Goal: Information Seeking & Learning: Learn about a topic

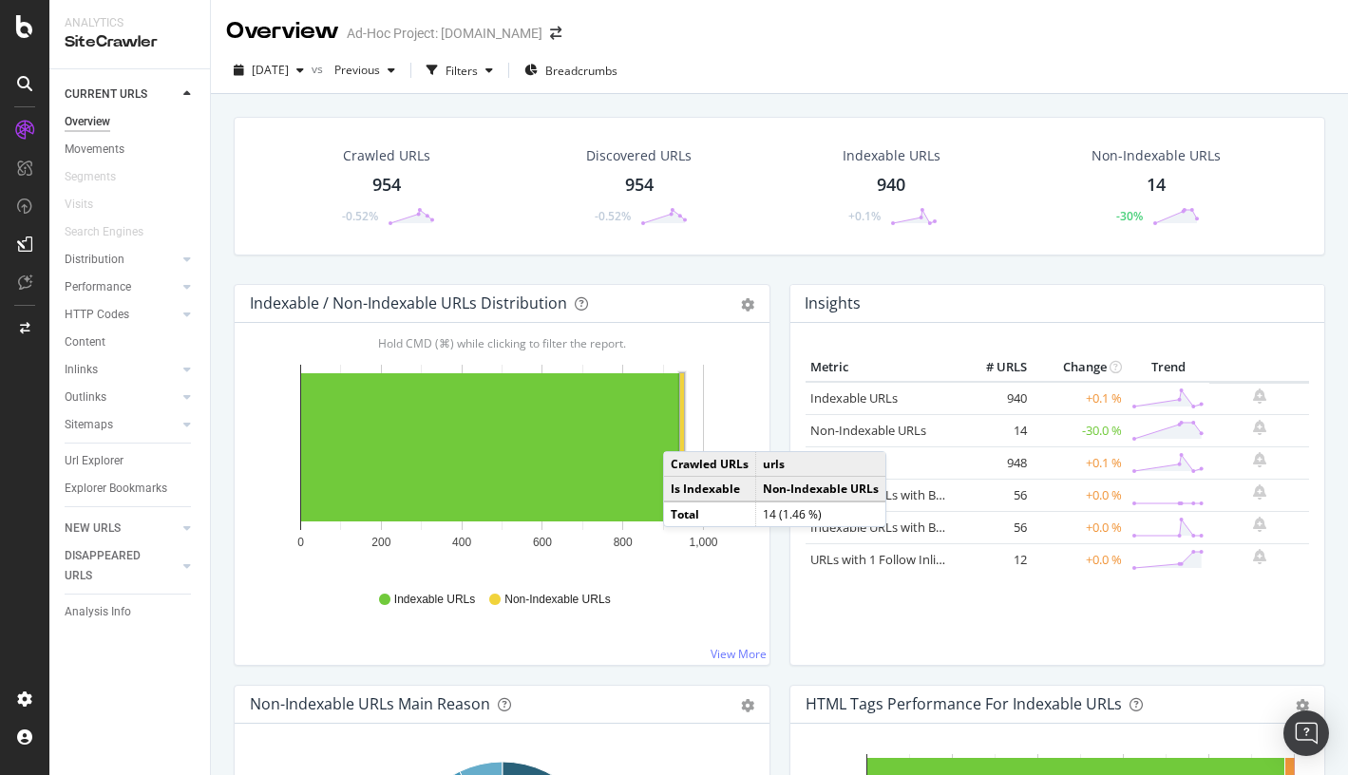
click at [682, 431] on rect "A chart." at bounding box center [682, 447] width 4 height 148
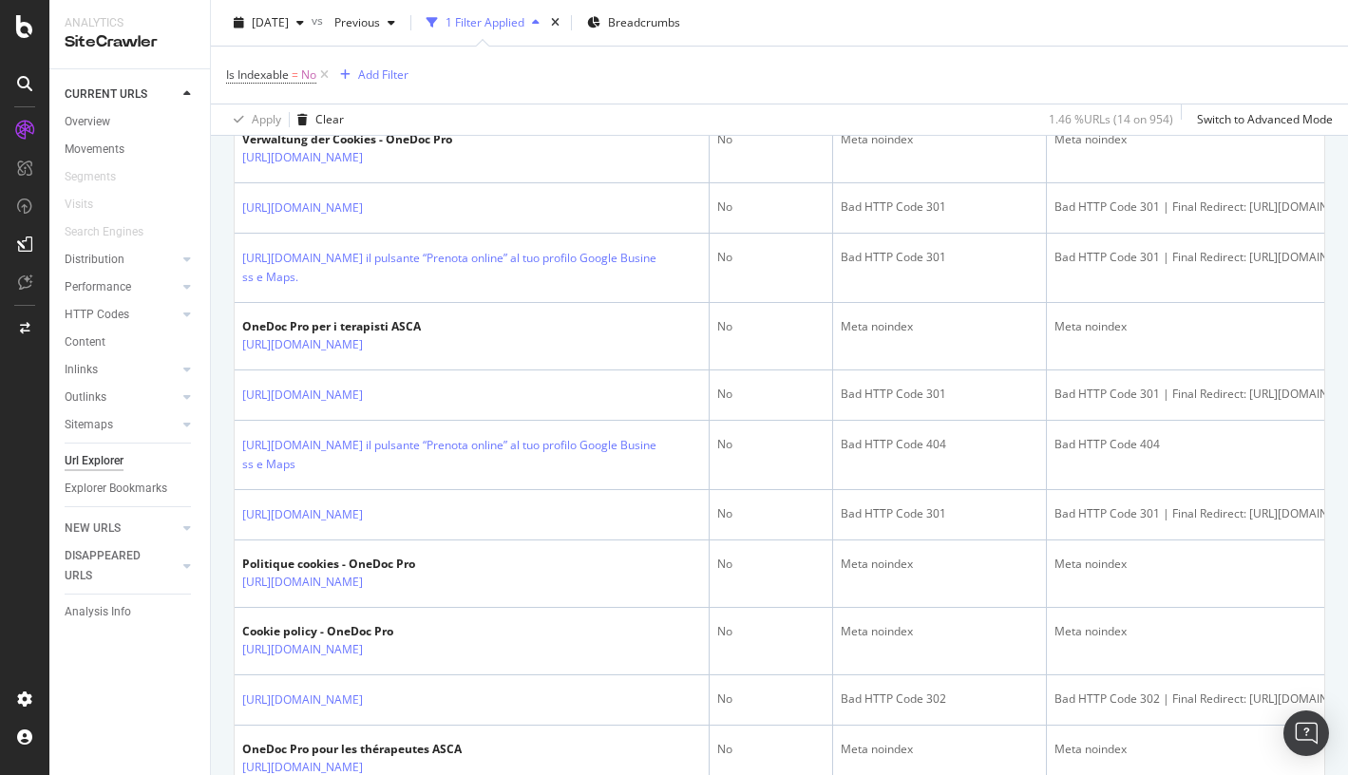
scroll to position [529, 0]
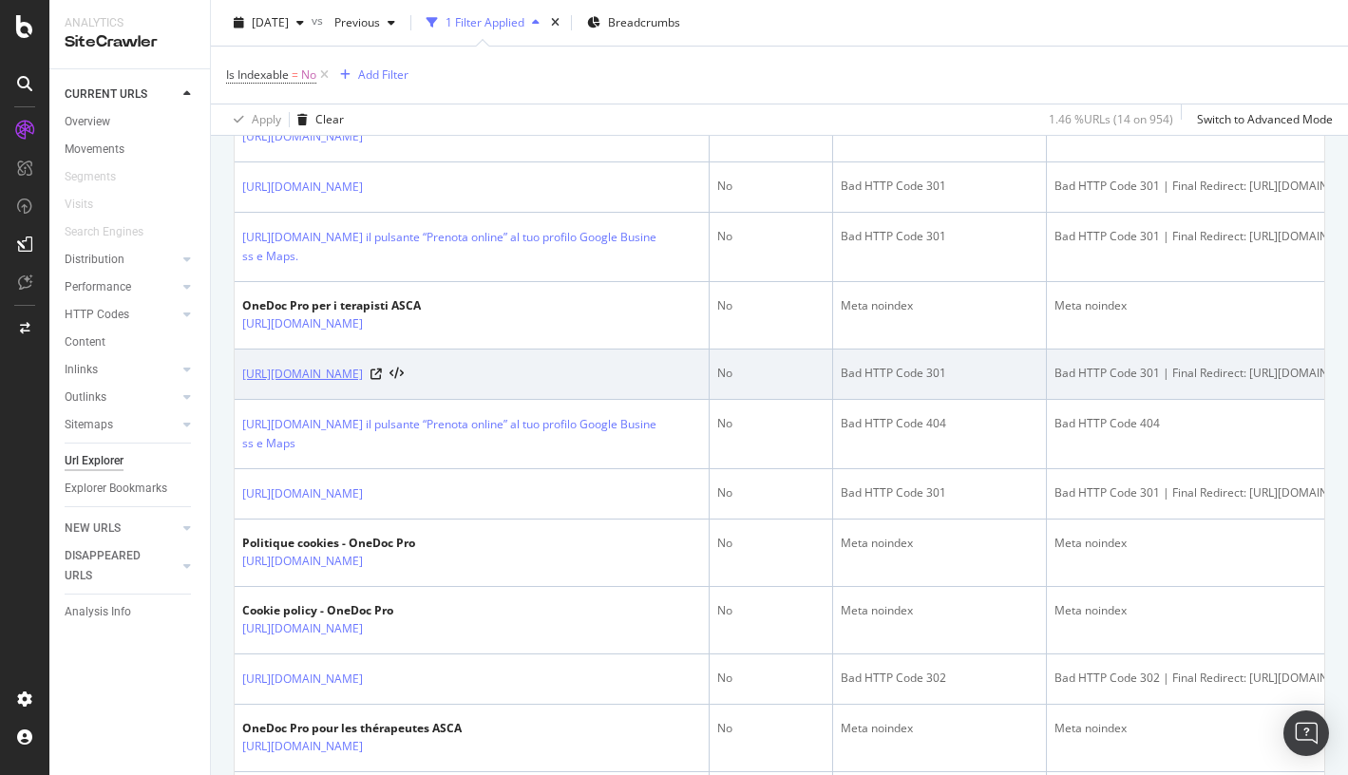
click at [363, 384] on link "https://info.onedoc.ch/de/blog/therapeuten/tarif-590-tabelle-und-asca-methode-v…" at bounding box center [302, 374] width 121 height 19
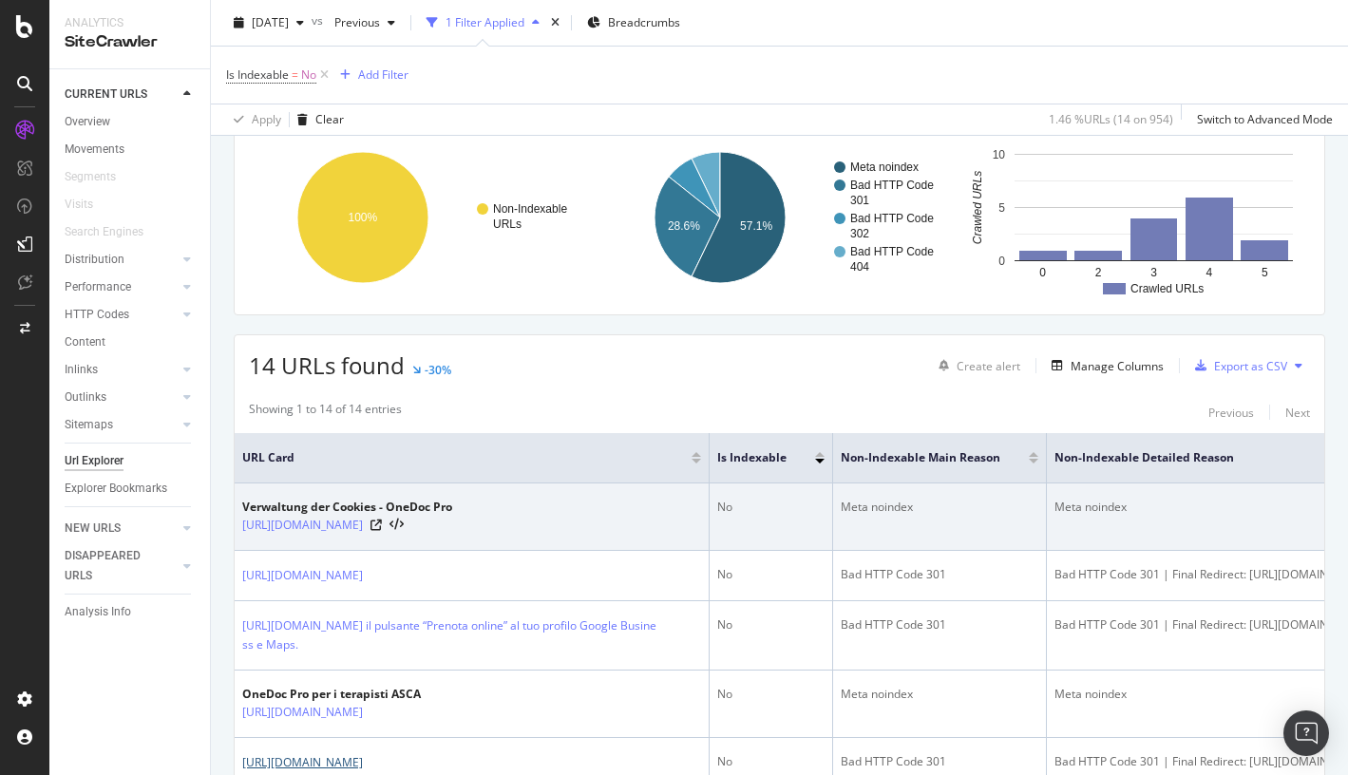
scroll to position [120, 0]
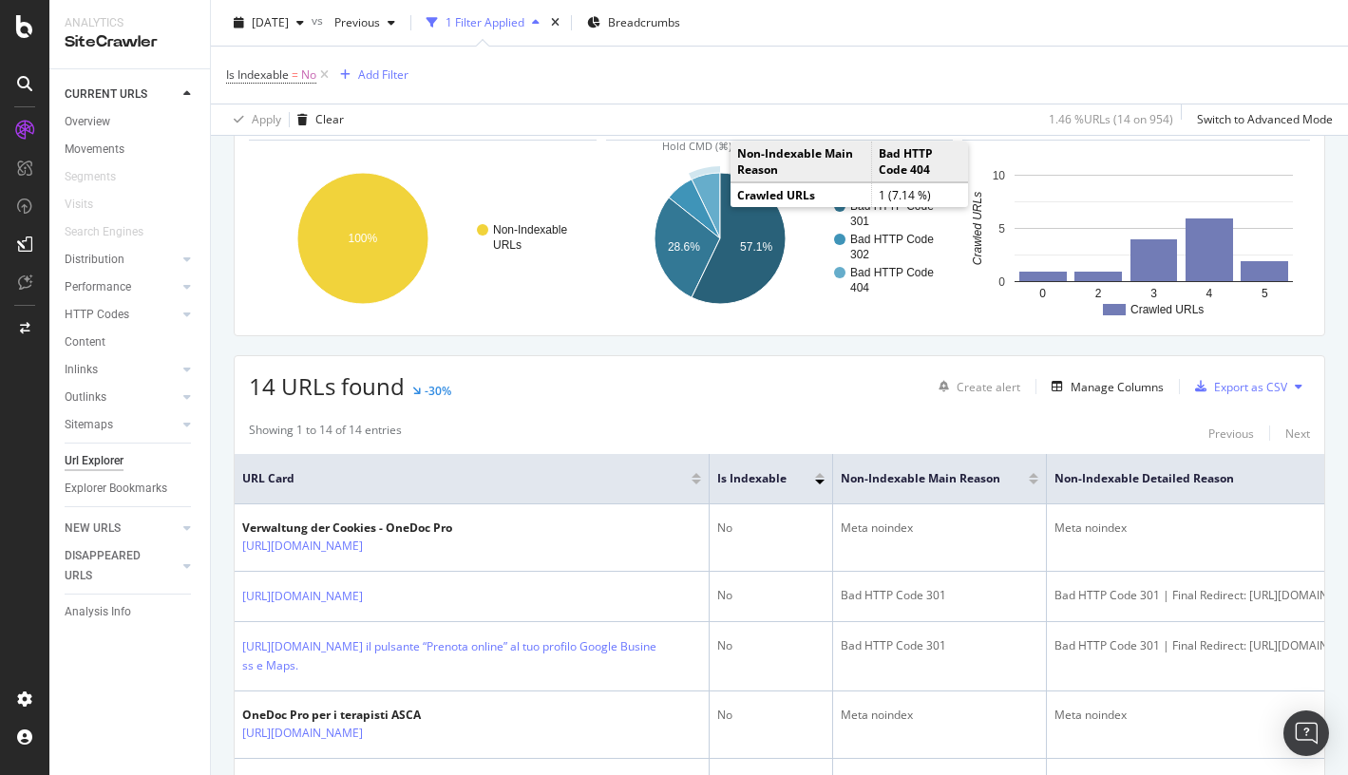
click at [708, 189] on icon "A chart." at bounding box center [706, 206] width 28 height 66
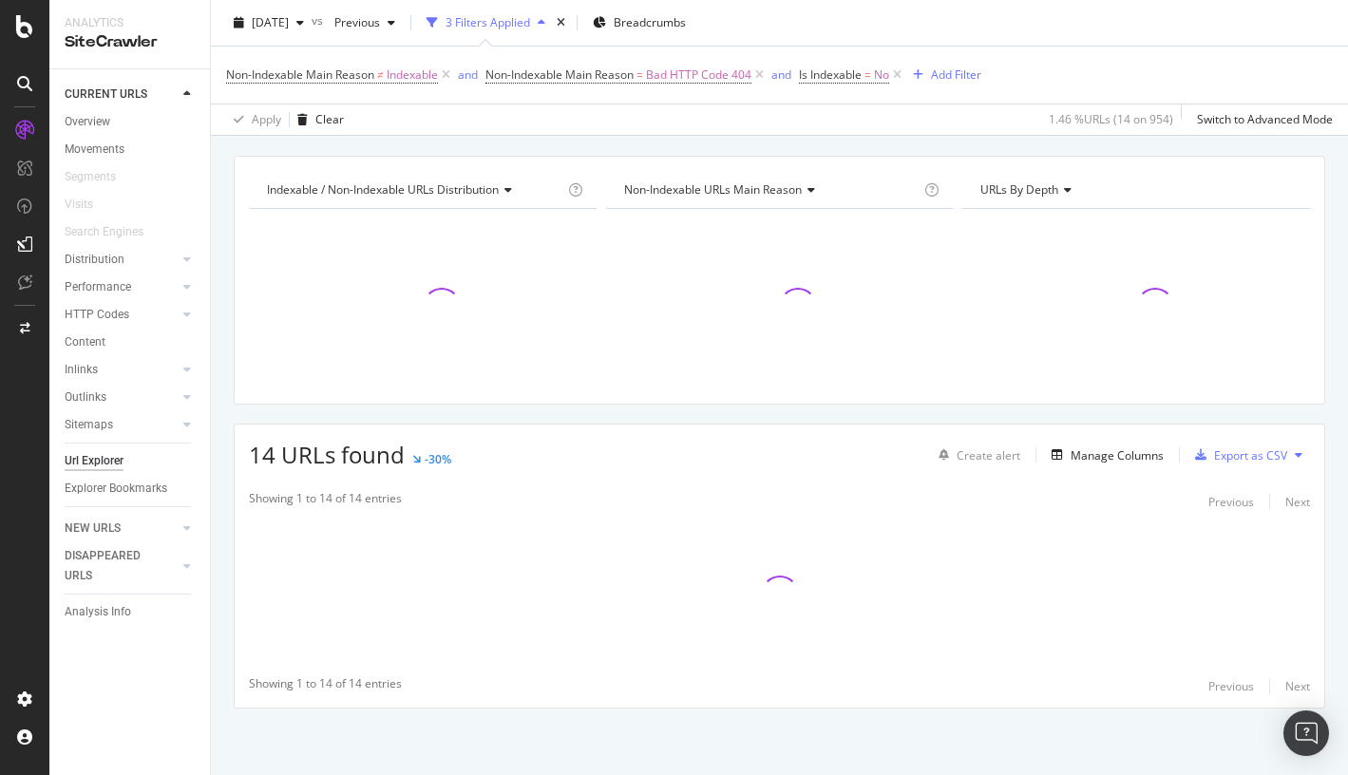
scroll to position [51, 0]
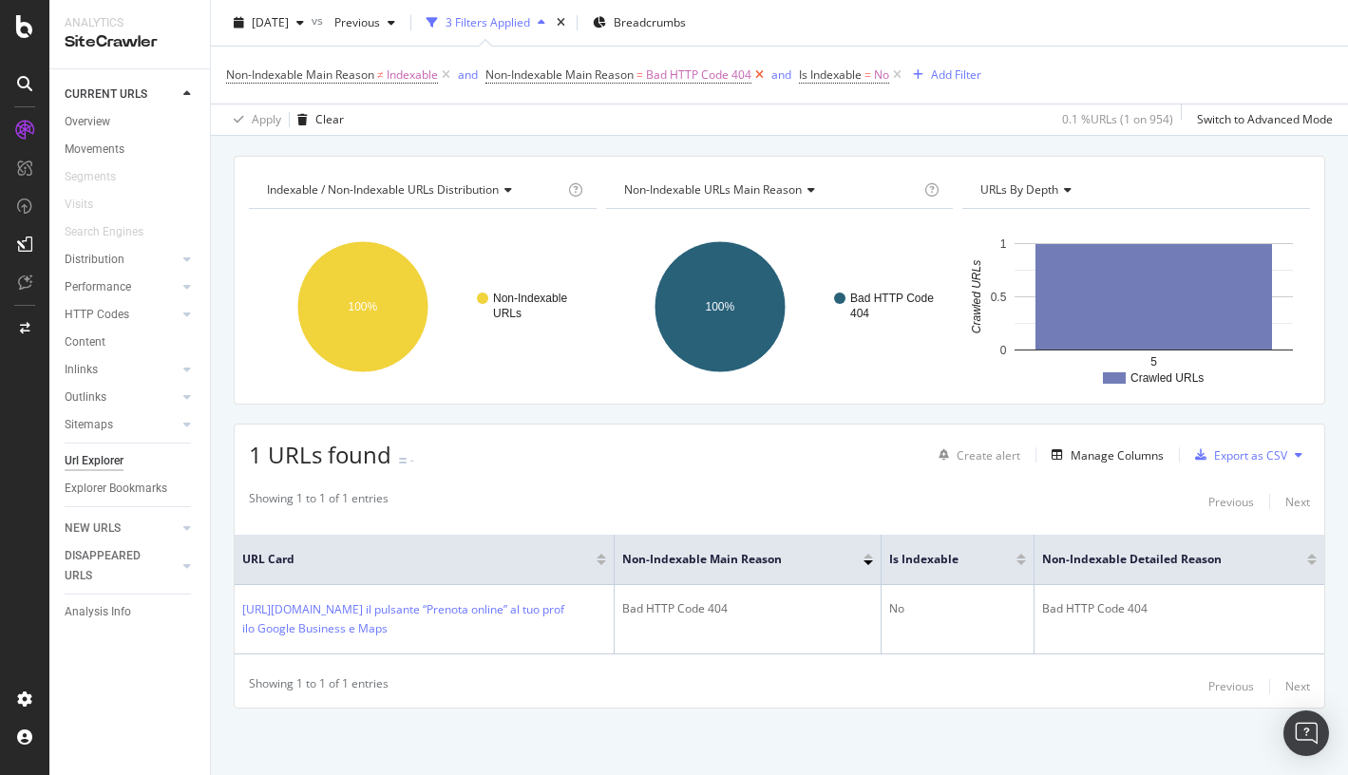
click at [762, 76] on icon at bounding box center [759, 75] width 16 height 19
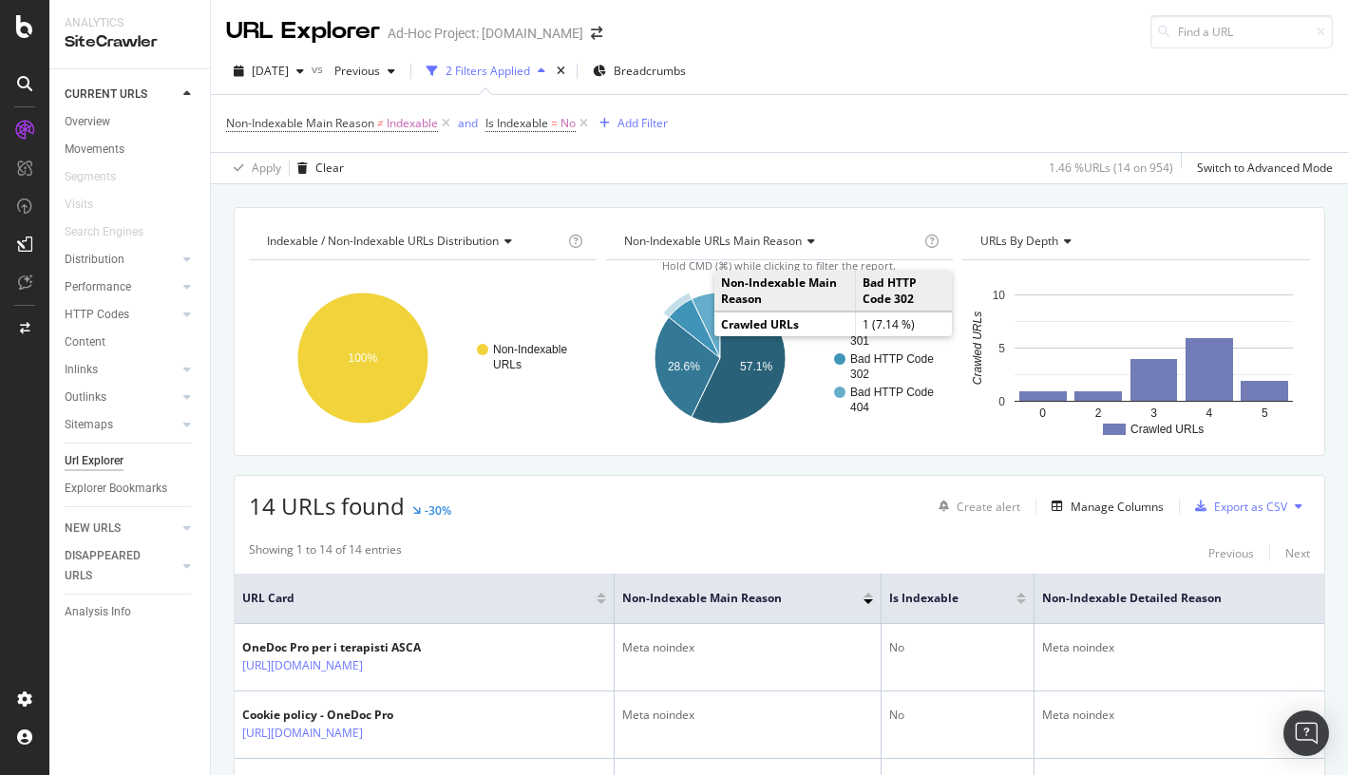
click at [678, 317] on icon "A chart." at bounding box center [694, 328] width 51 height 59
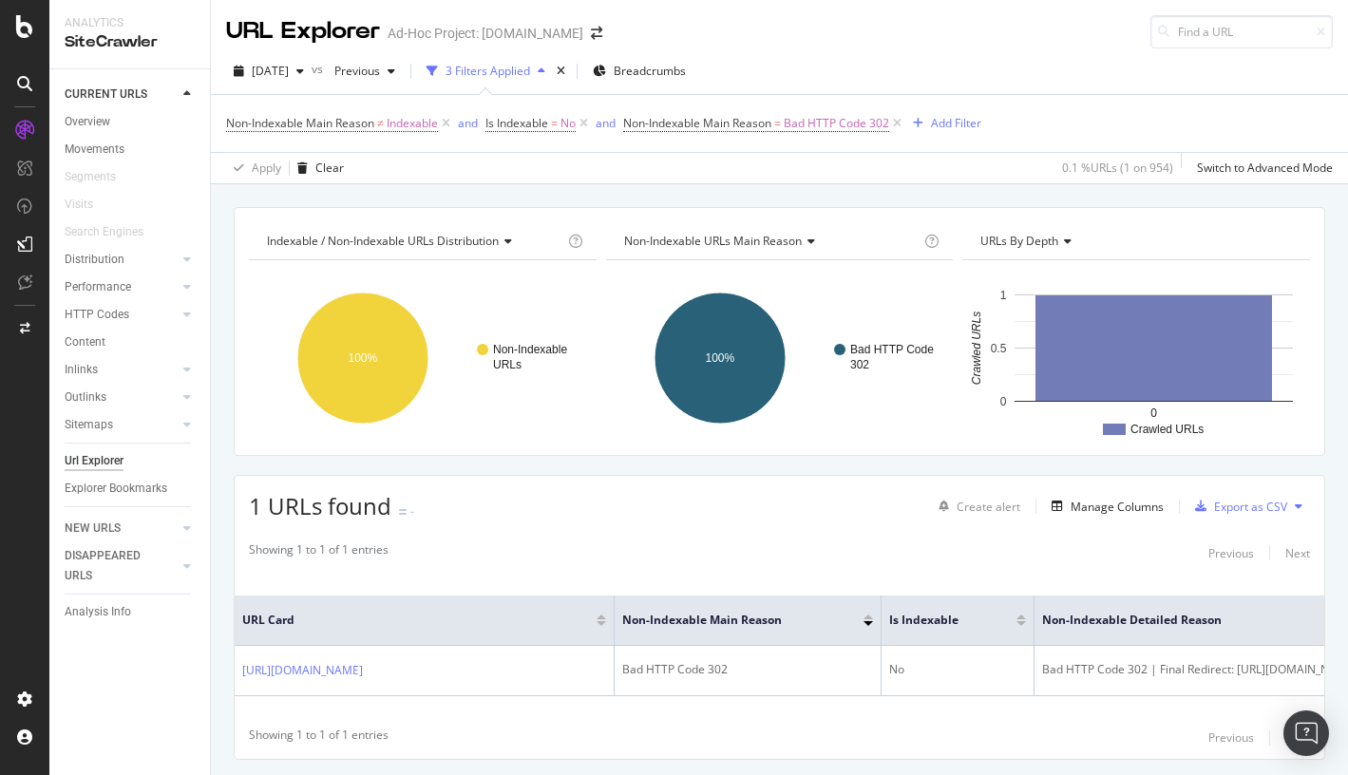
drag, startPoint x: 588, startPoint y: 124, endPoint x: 612, endPoint y: 210, distance: 88.7
click at [611, 210] on div "URL Explorer Ad-Hoc Project: info.onedoc.ch 2025 Oct. 2nd vs Previous 3 Filters…" at bounding box center [779, 387] width 1137 height 775
click at [898, 124] on icon at bounding box center [897, 123] width 16 height 19
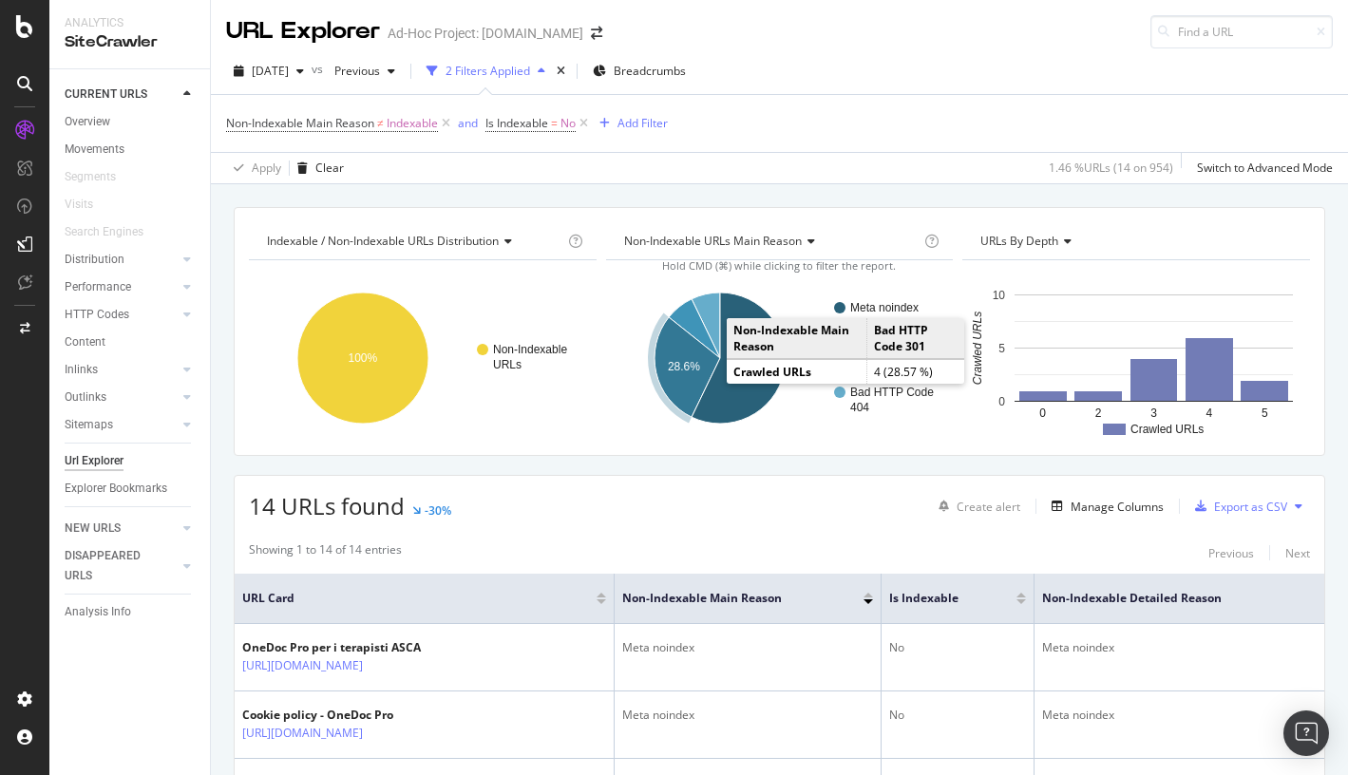
click at [697, 366] on text "28.6%" at bounding box center [684, 366] width 32 height 13
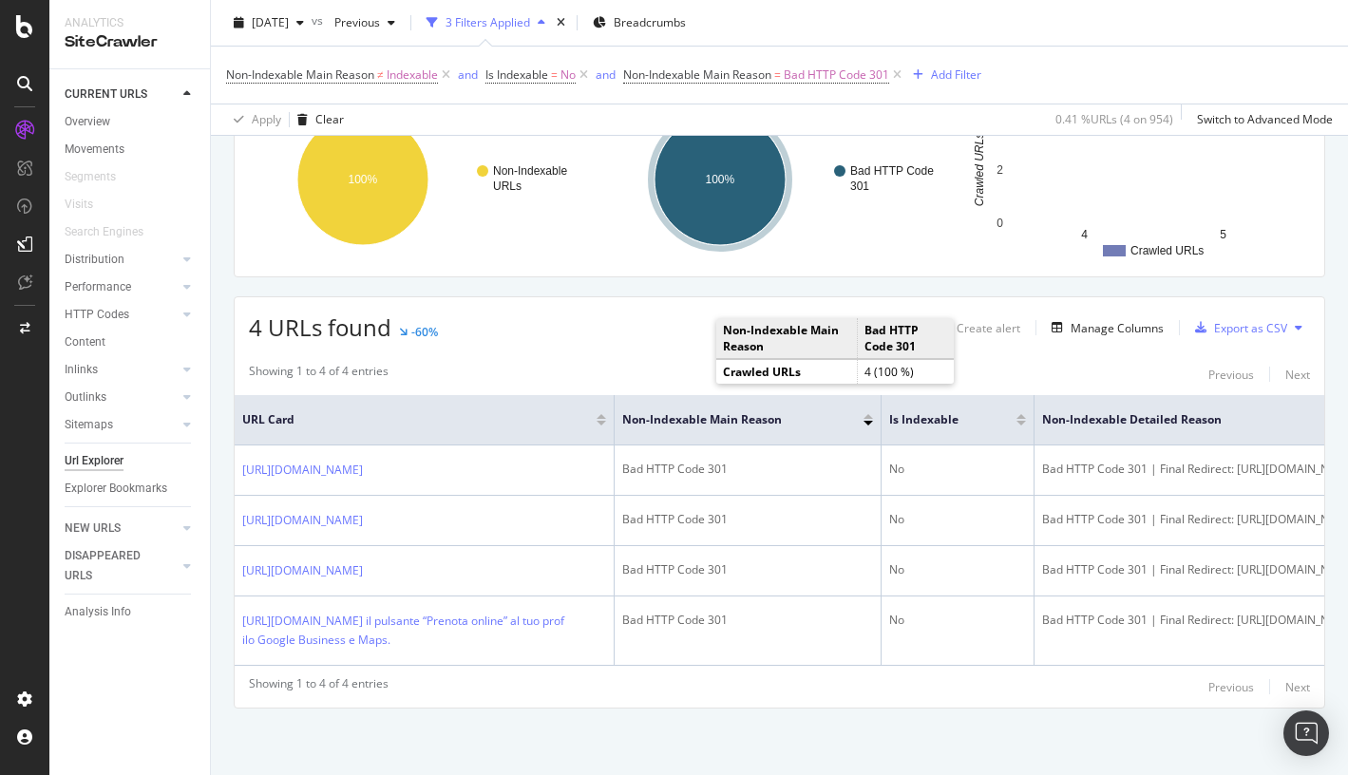
scroll to position [234, 0]
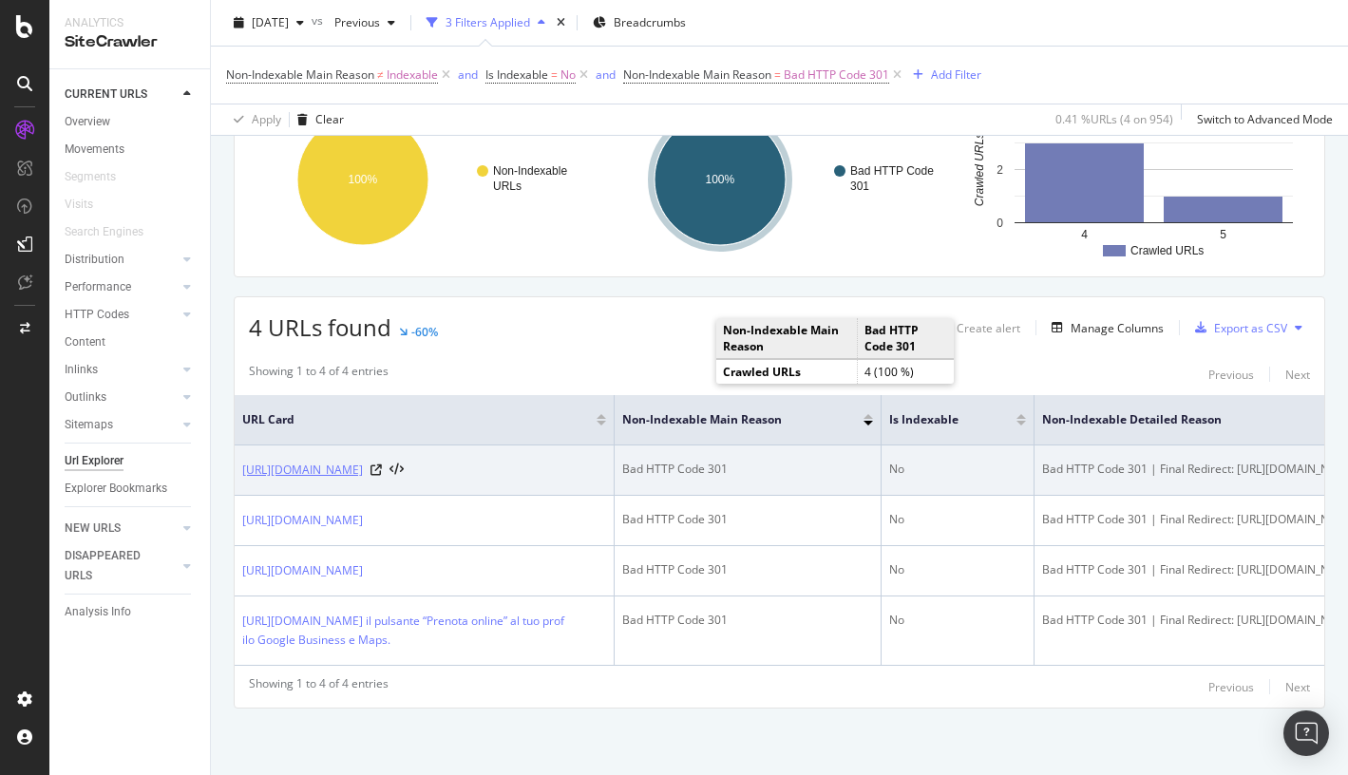
click at [363, 461] on link "https://info.onedoc.ch/en/blog/all-specialties/electronic-patient-records-epr-m…" at bounding box center [302, 470] width 121 height 19
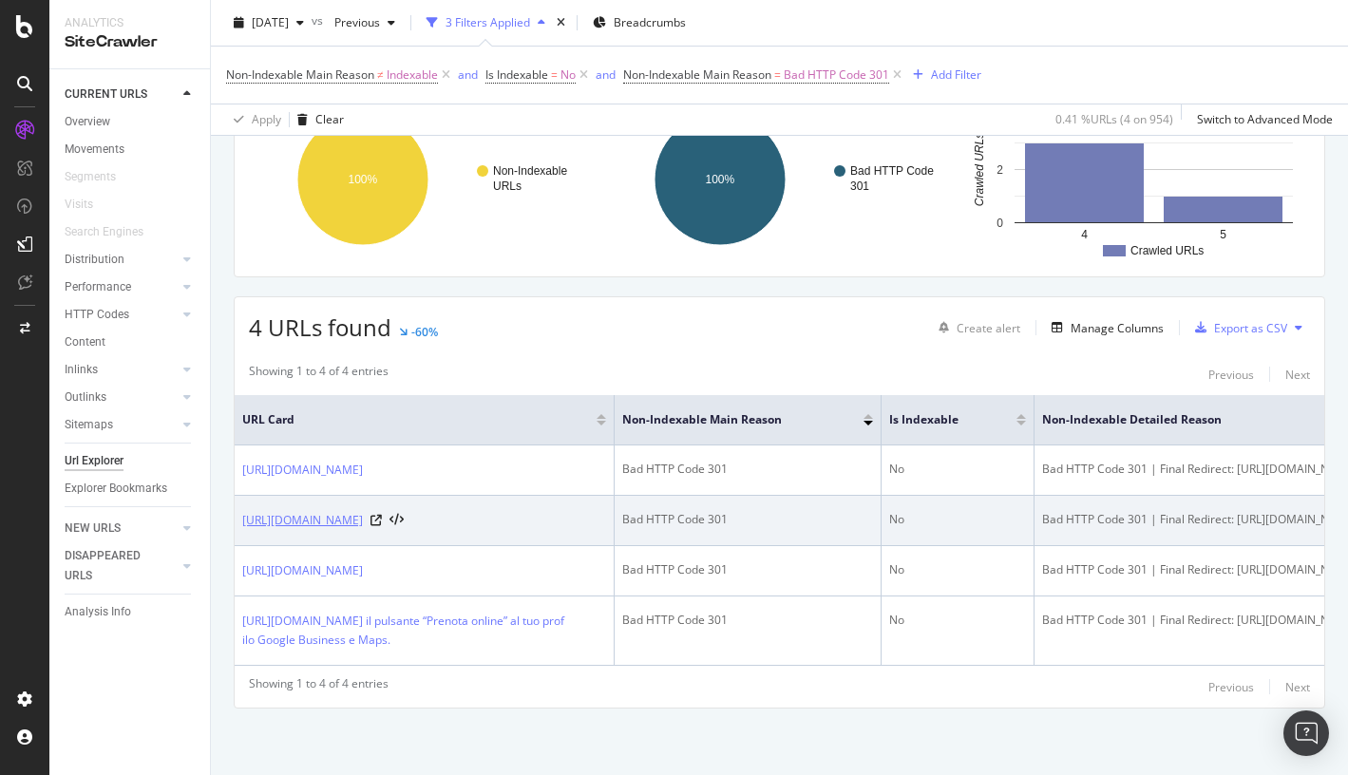
click at [363, 511] on link "https://info.onedoc.ch/en/blog/therapists/correspondence-table-tarif-590-and-as…" at bounding box center [302, 520] width 121 height 19
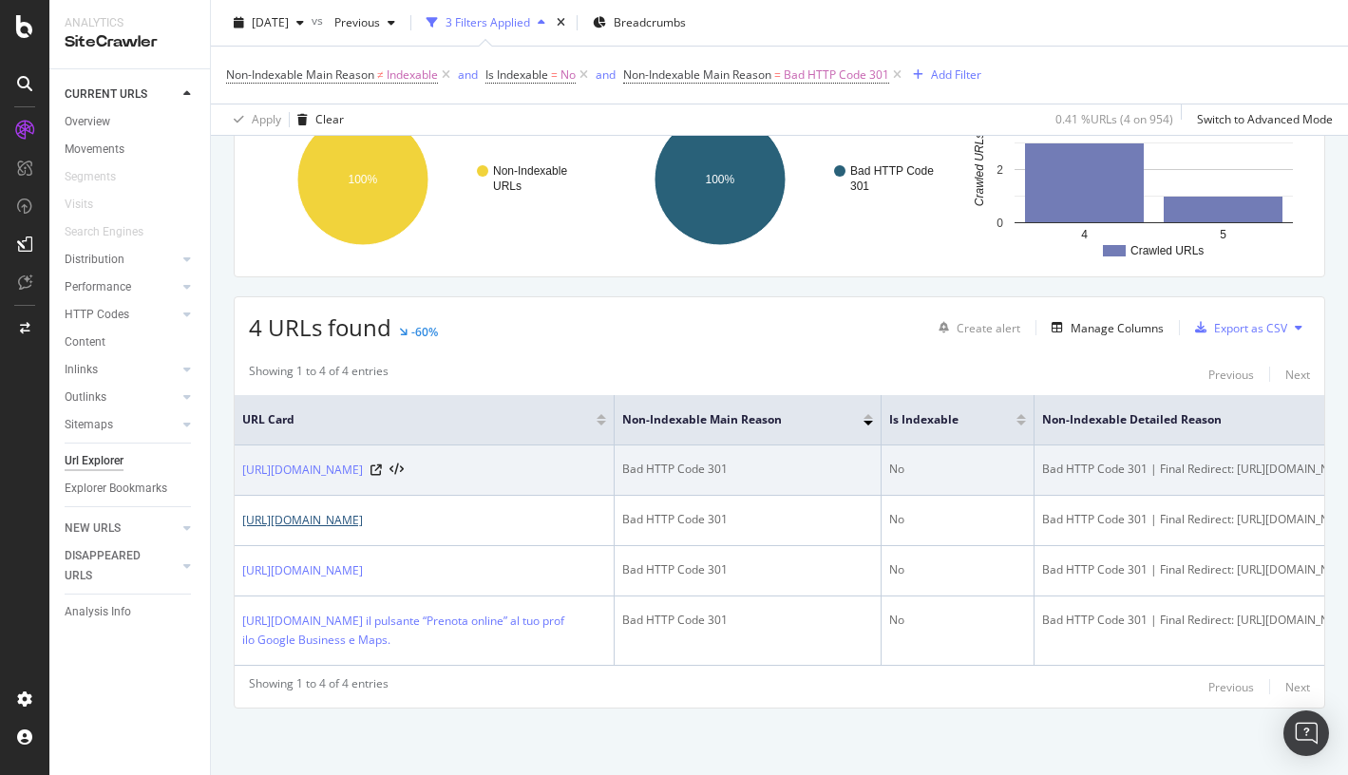
scroll to position [294, 0]
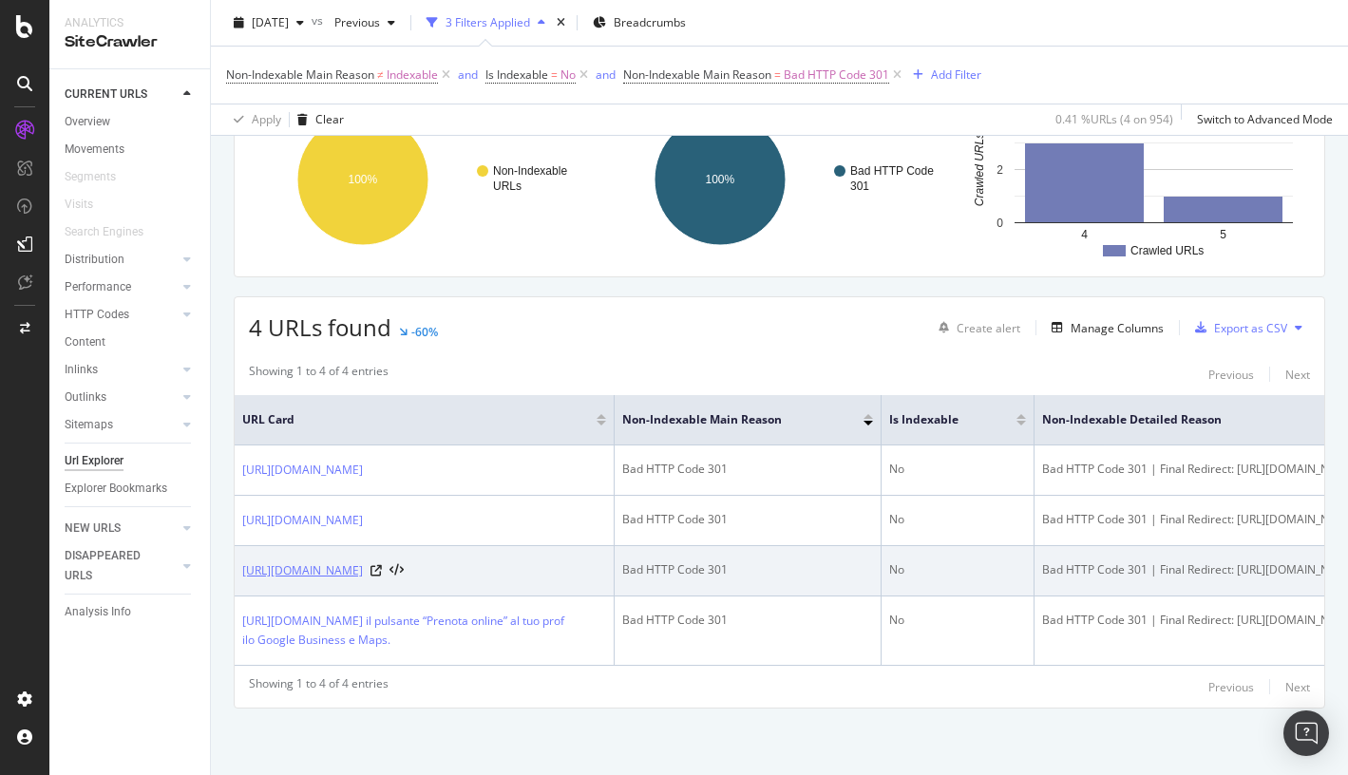
click at [363, 561] on link "https://info.onedoc.ch/de/blog/therapeuten/tarif-590-tabelle-und-asca-methode-v…" at bounding box center [302, 570] width 121 height 19
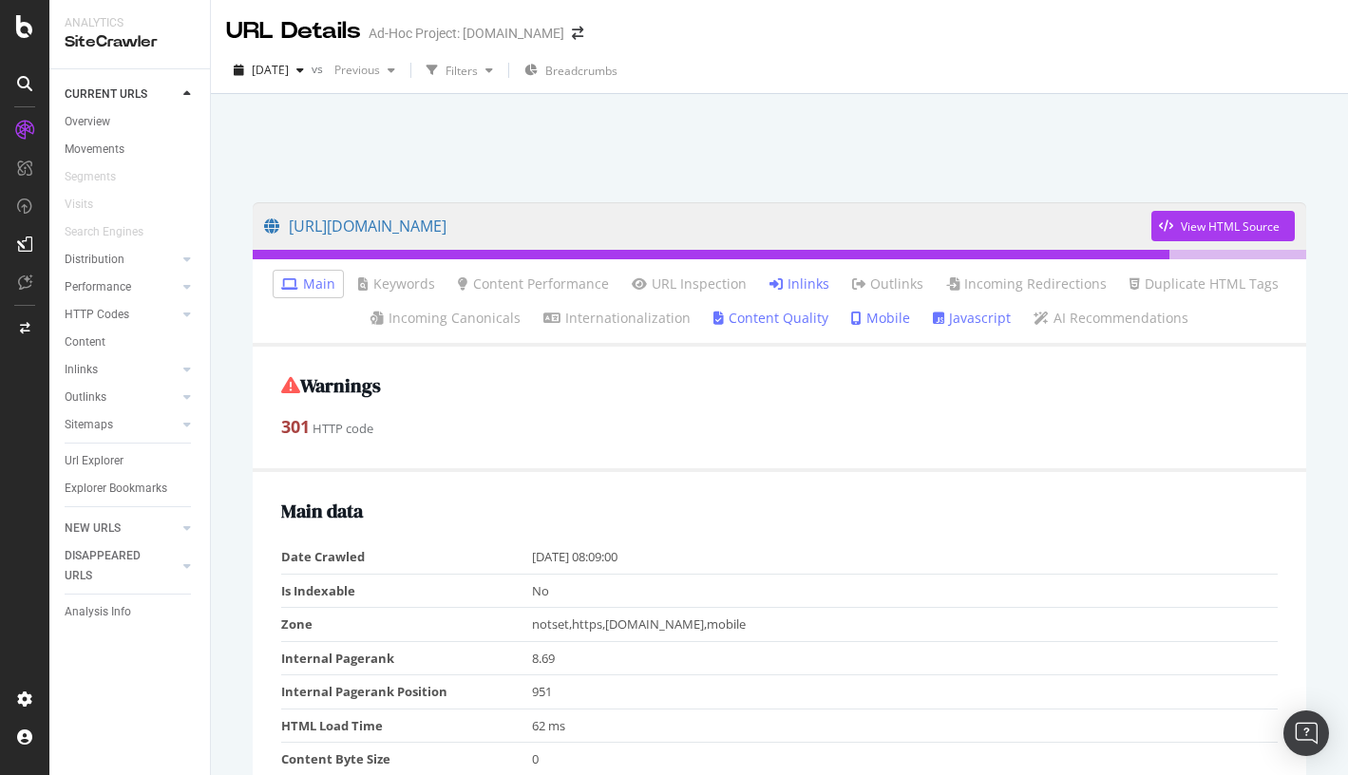
click at [808, 287] on link "Inlinks" at bounding box center [799, 284] width 60 height 19
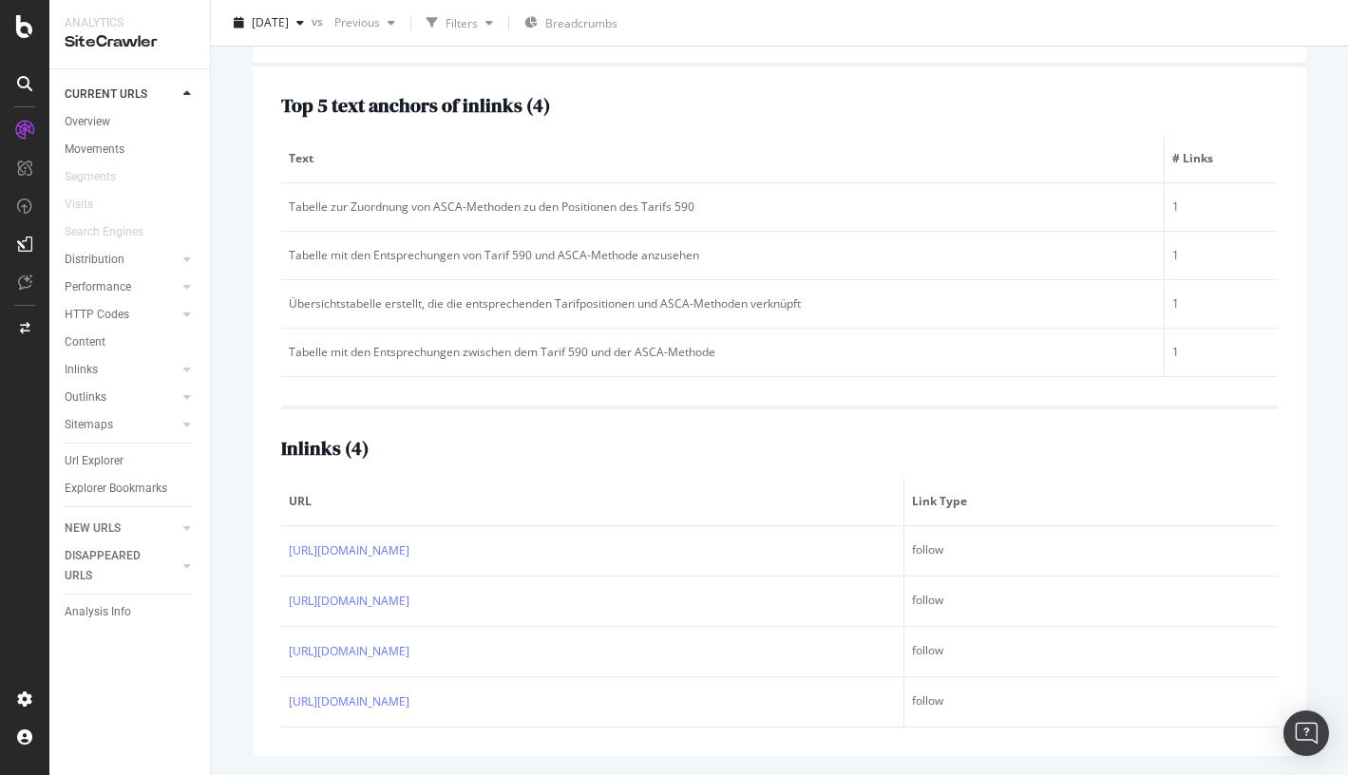
scroll to position [338, 0]
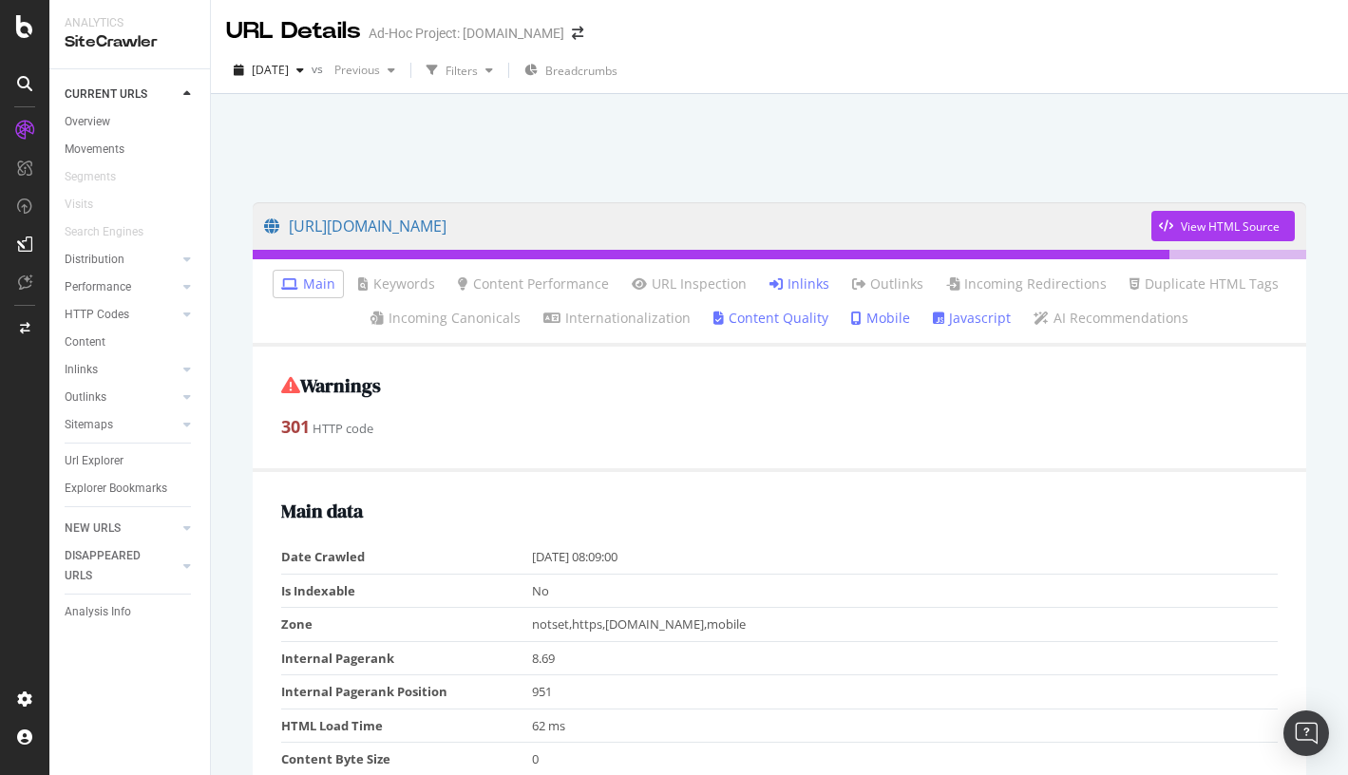
click at [804, 291] on link "Inlinks" at bounding box center [799, 284] width 60 height 19
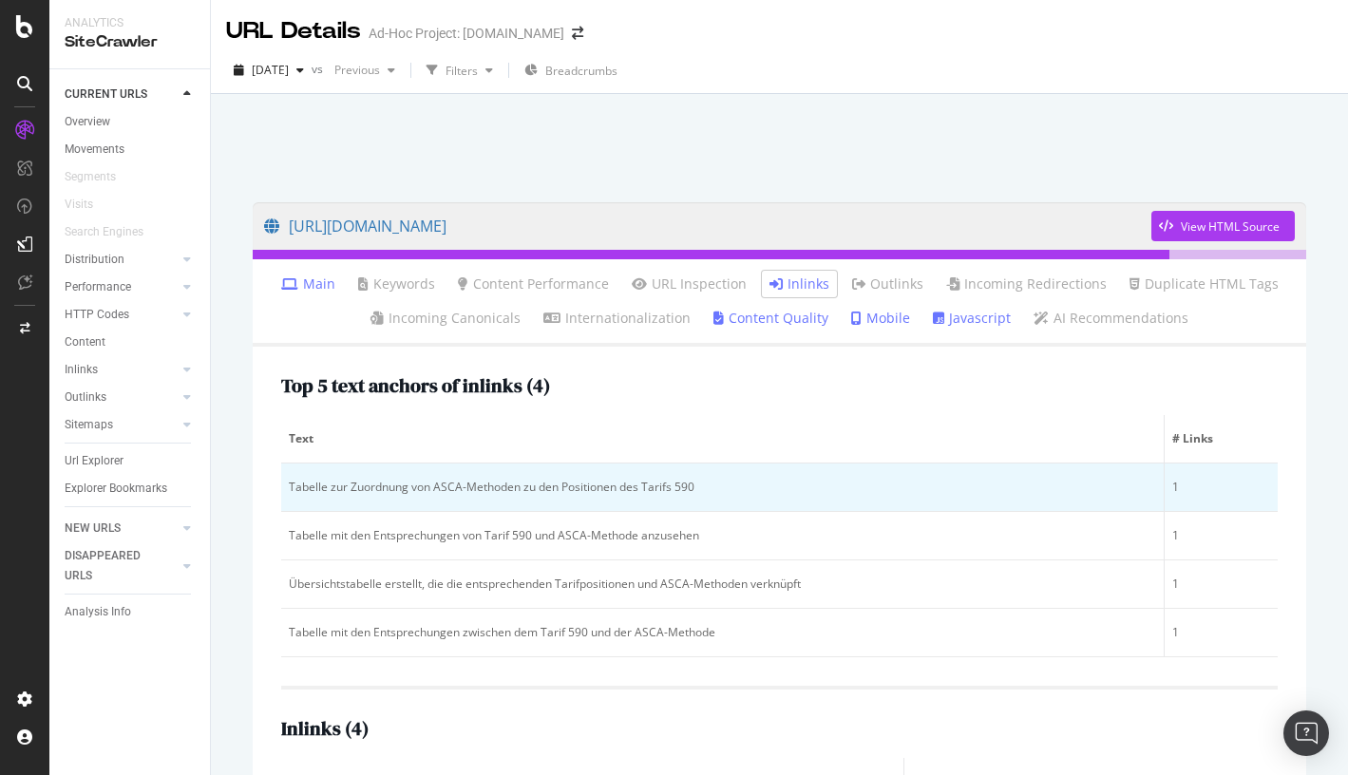
scroll to position [338, 0]
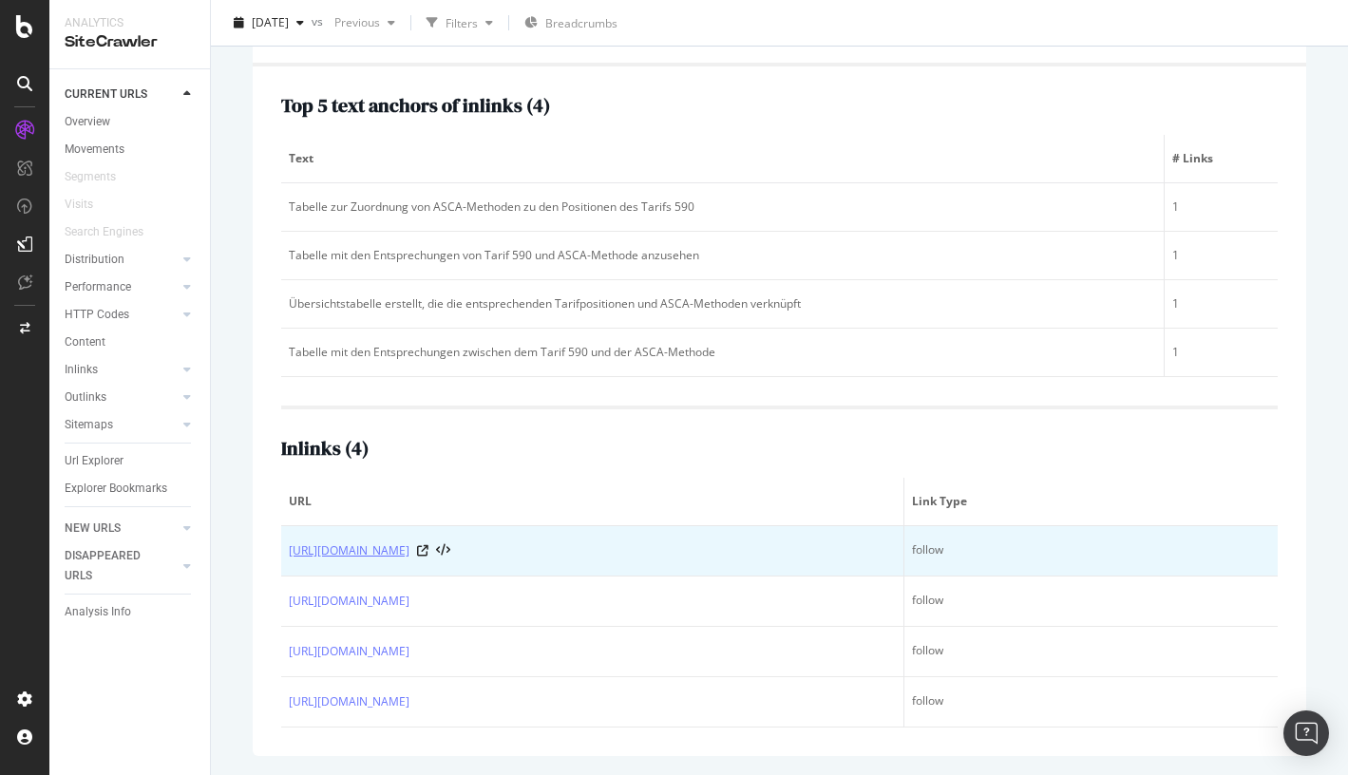
click at [409, 541] on link "https://info.onedoc.ch/de/blog/therapeuten/handbuch-zum-tarif-590-welche-gesetz…" at bounding box center [349, 550] width 121 height 19
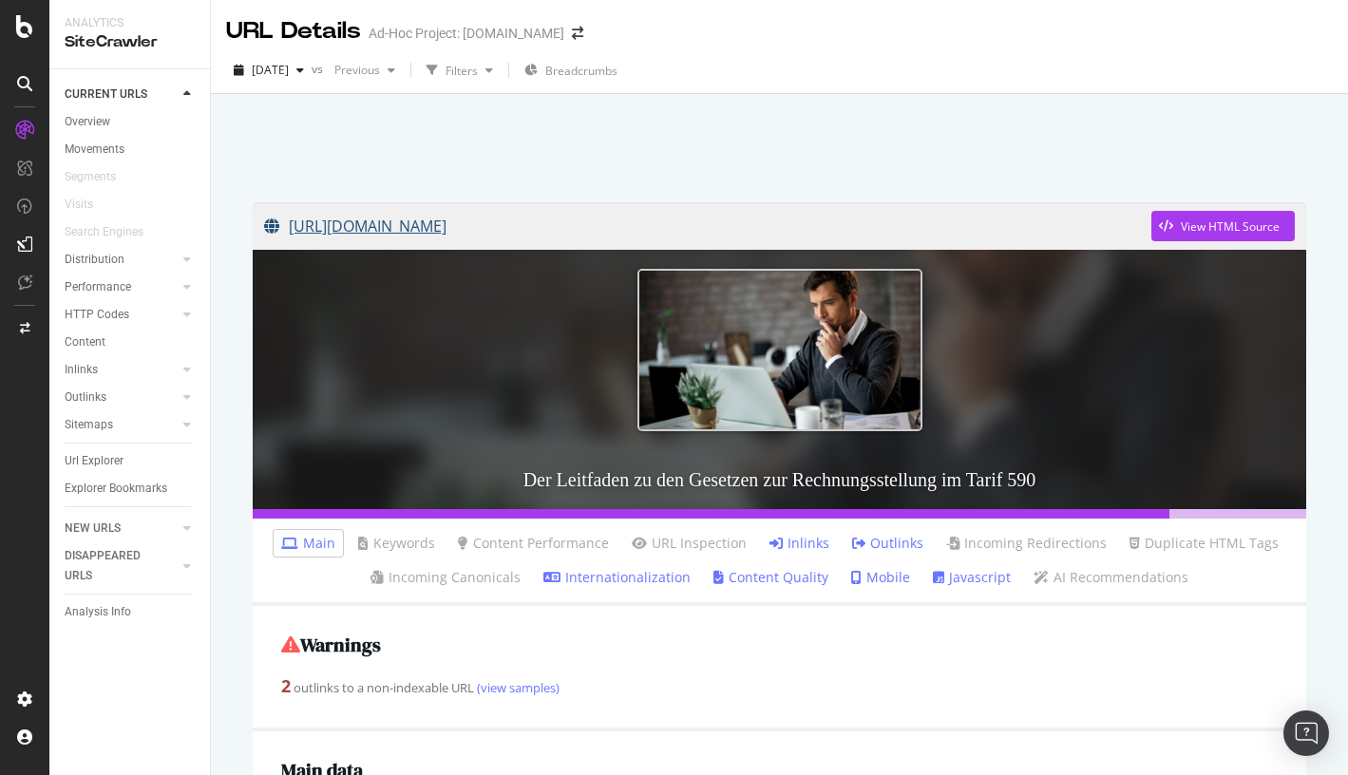
click at [964, 223] on link "https://info.onedoc.ch/de/blog/therapeuten/handbuch-zum-tarif-590-welche-gesetz…" at bounding box center [707, 225] width 887 height 47
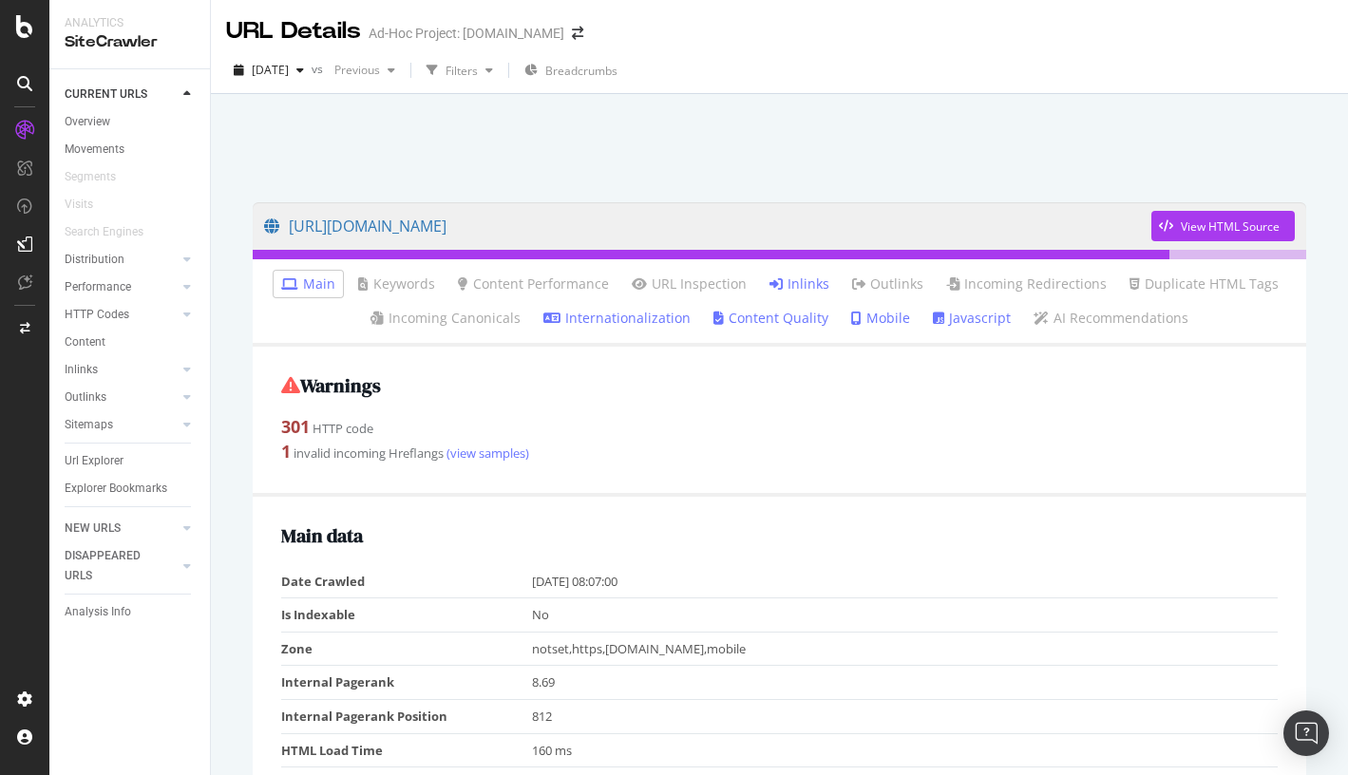
click at [802, 278] on link "Inlinks" at bounding box center [799, 284] width 60 height 19
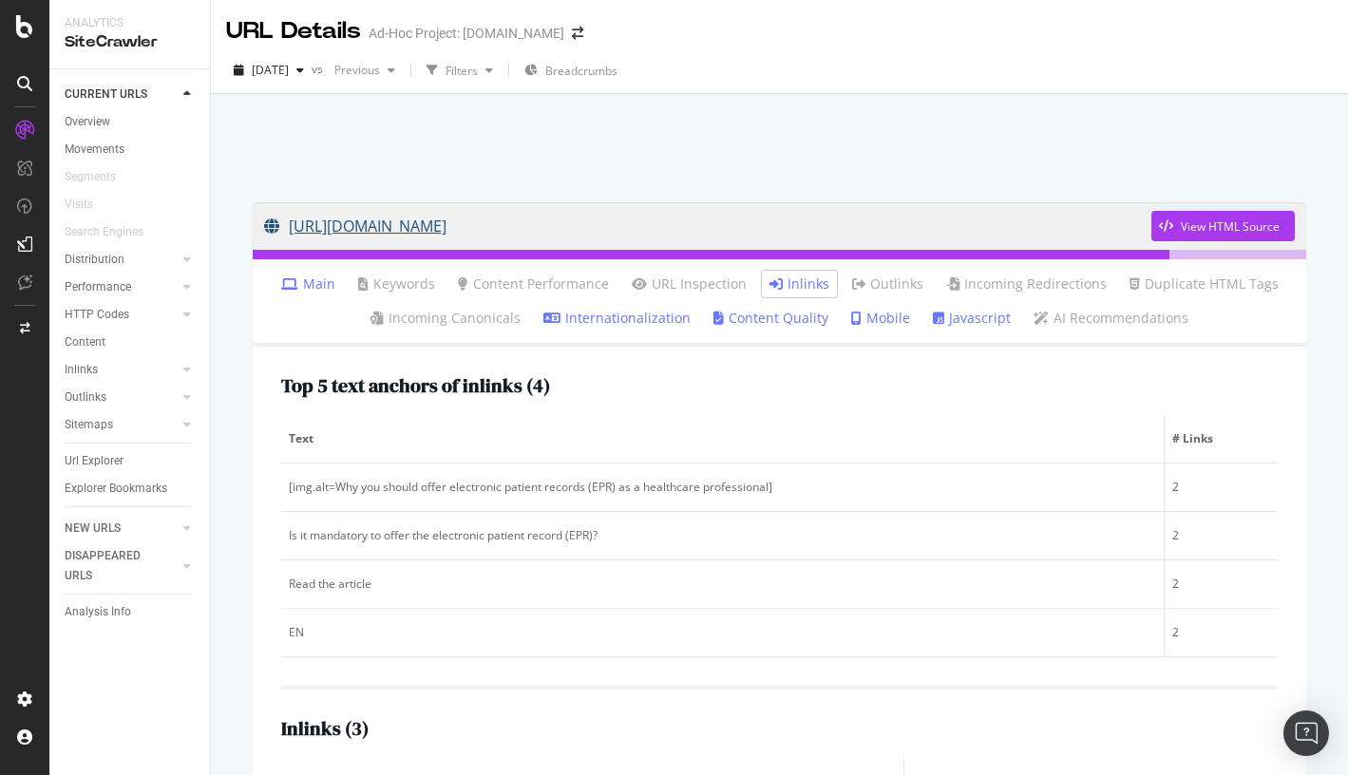
click at [657, 218] on link "[URL][DOMAIN_NAME]" at bounding box center [707, 225] width 887 height 47
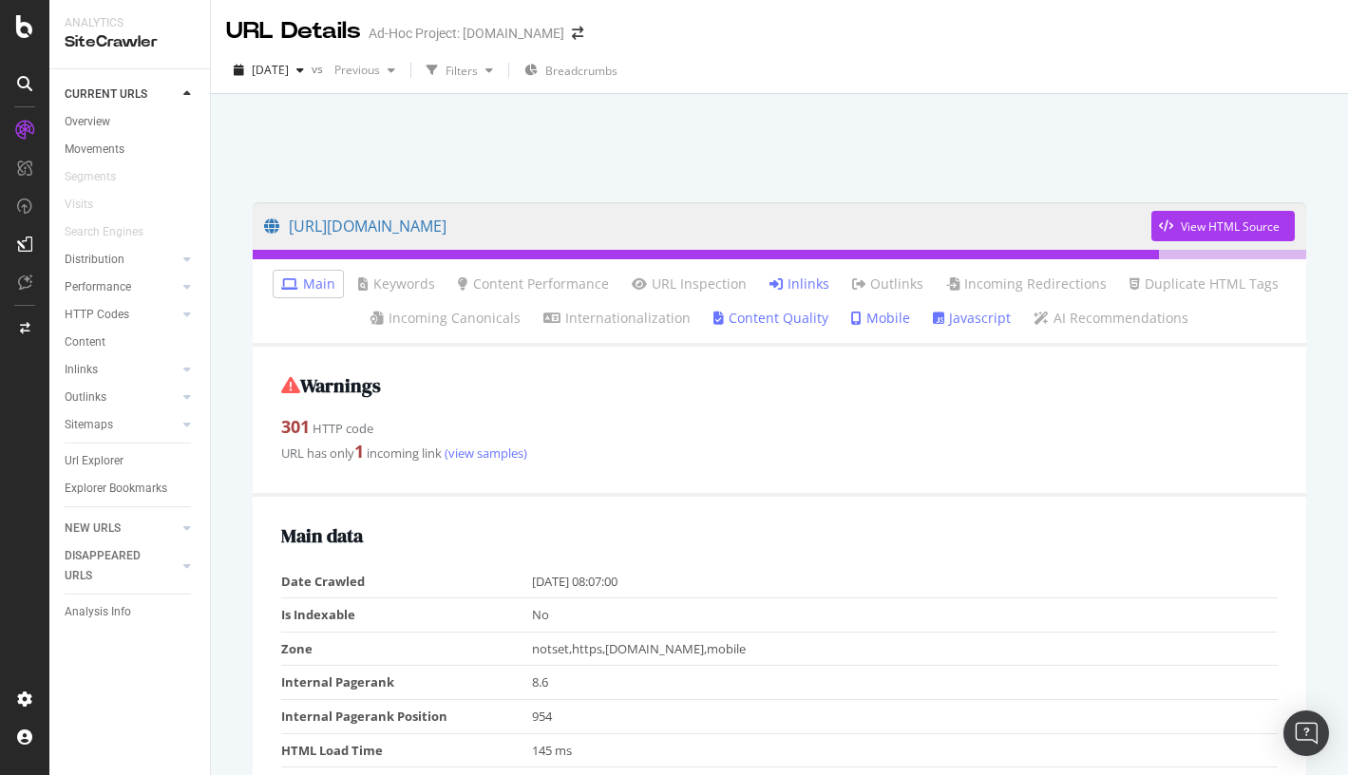
click at [796, 274] on li "Inlinks" at bounding box center [799, 284] width 75 height 27
click at [794, 284] on link "Inlinks" at bounding box center [799, 284] width 60 height 19
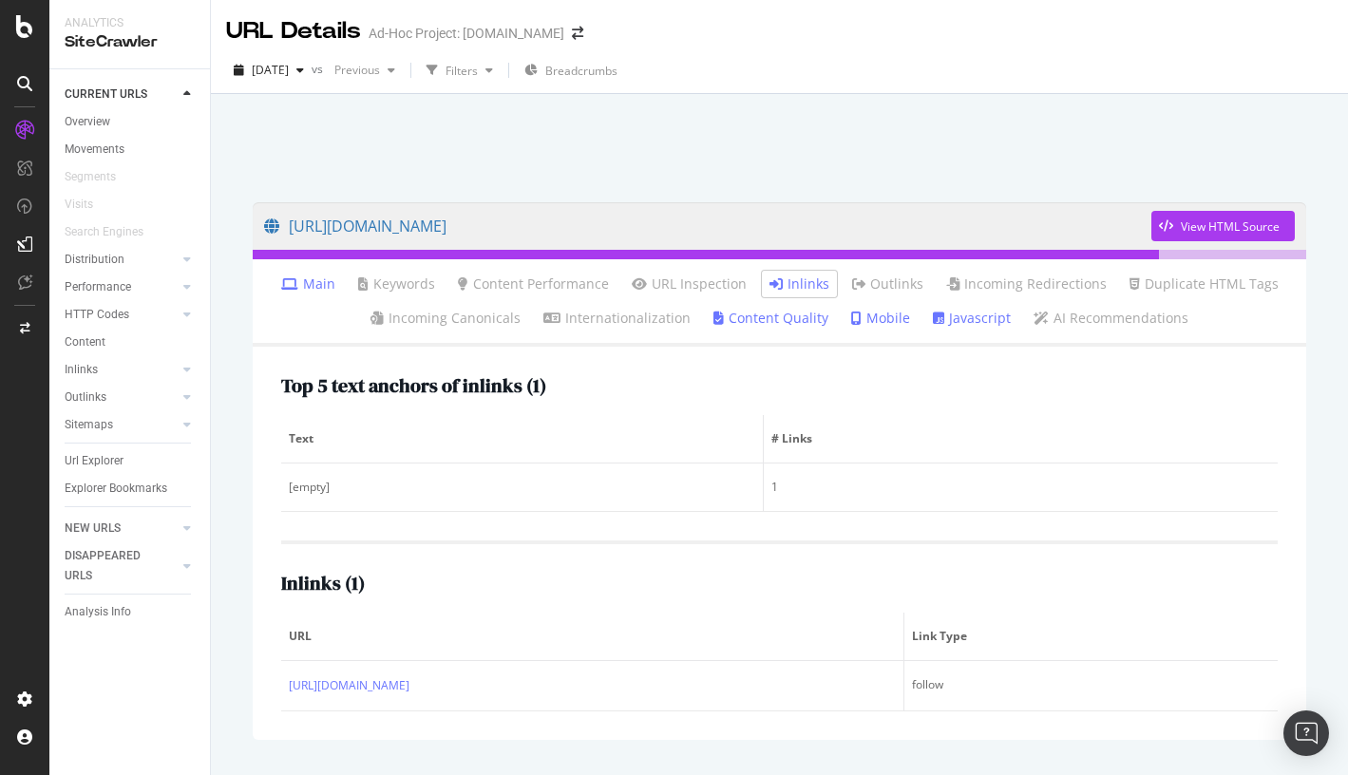
scroll to position [70, 0]
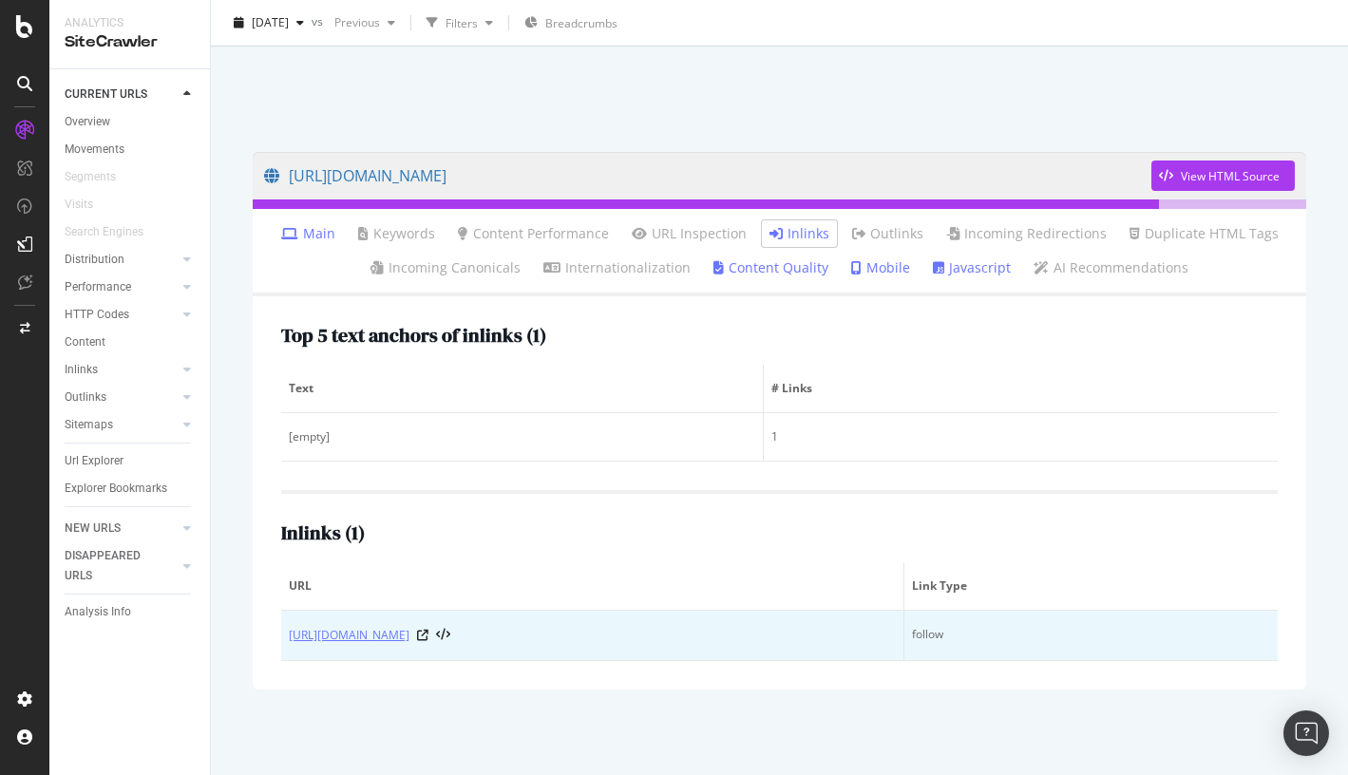
click at [409, 626] on link "https://info.onedoc.ch/en/blog/therapists/which-billing-solution-with-tarif-590…" at bounding box center [349, 635] width 121 height 19
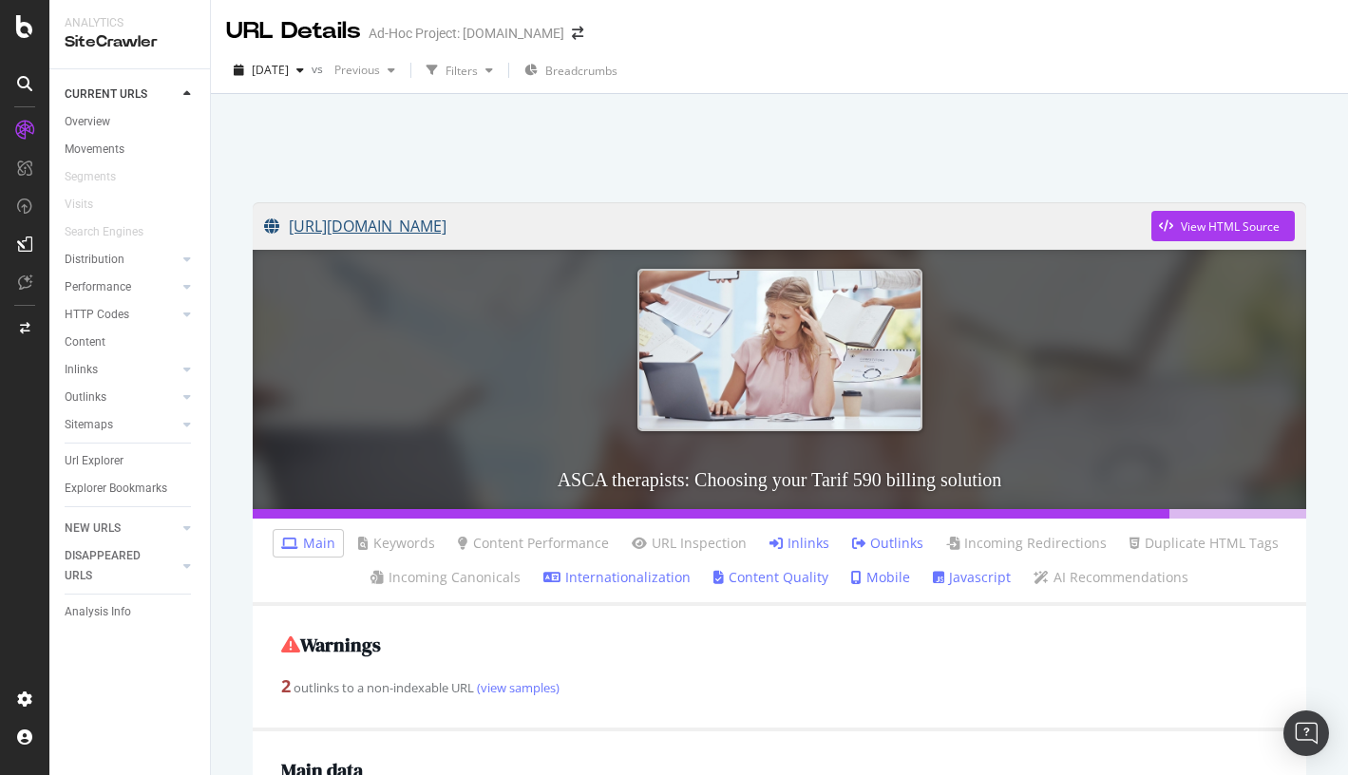
click at [727, 248] on link "[URL][DOMAIN_NAME]" at bounding box center [707, 225] width 887 height 47
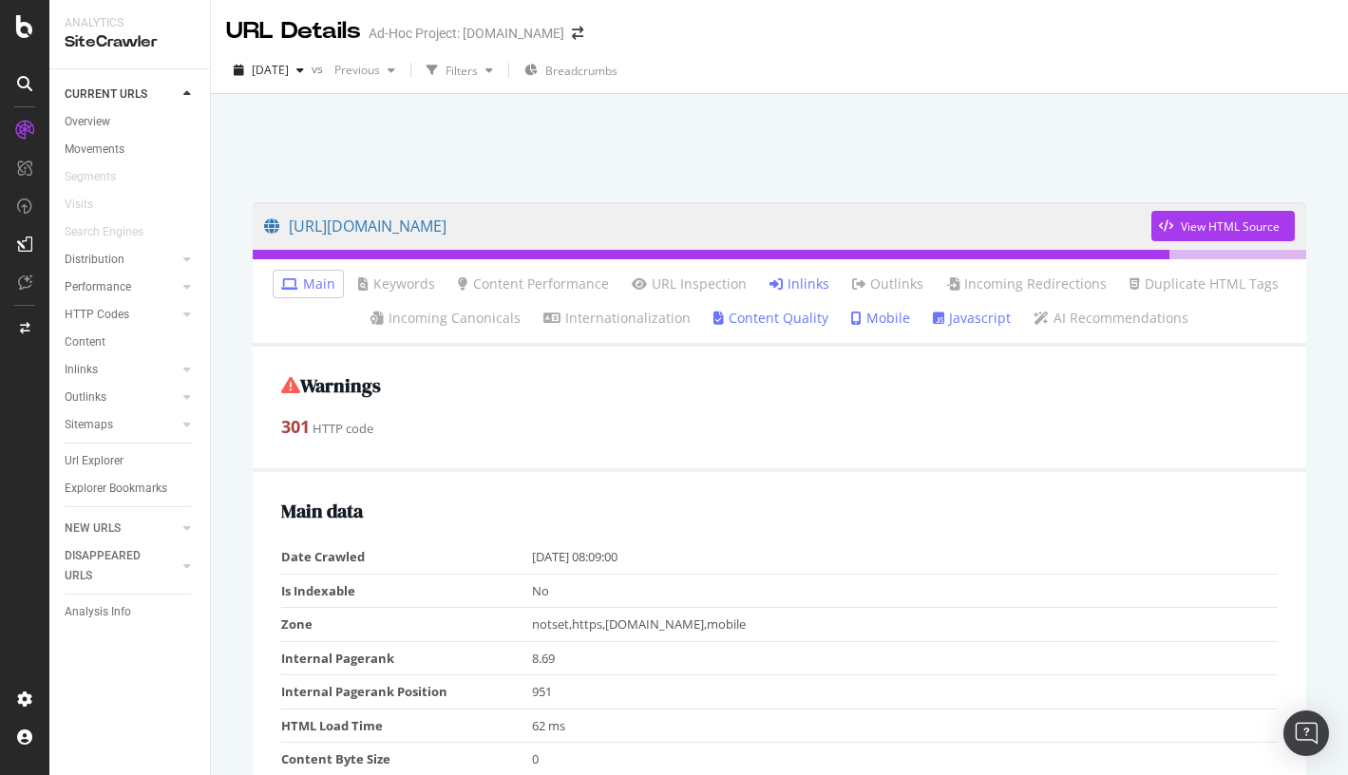
click at [815, 288] on link "Inlinks" at bounding box center [799, 284] width 60 height 19
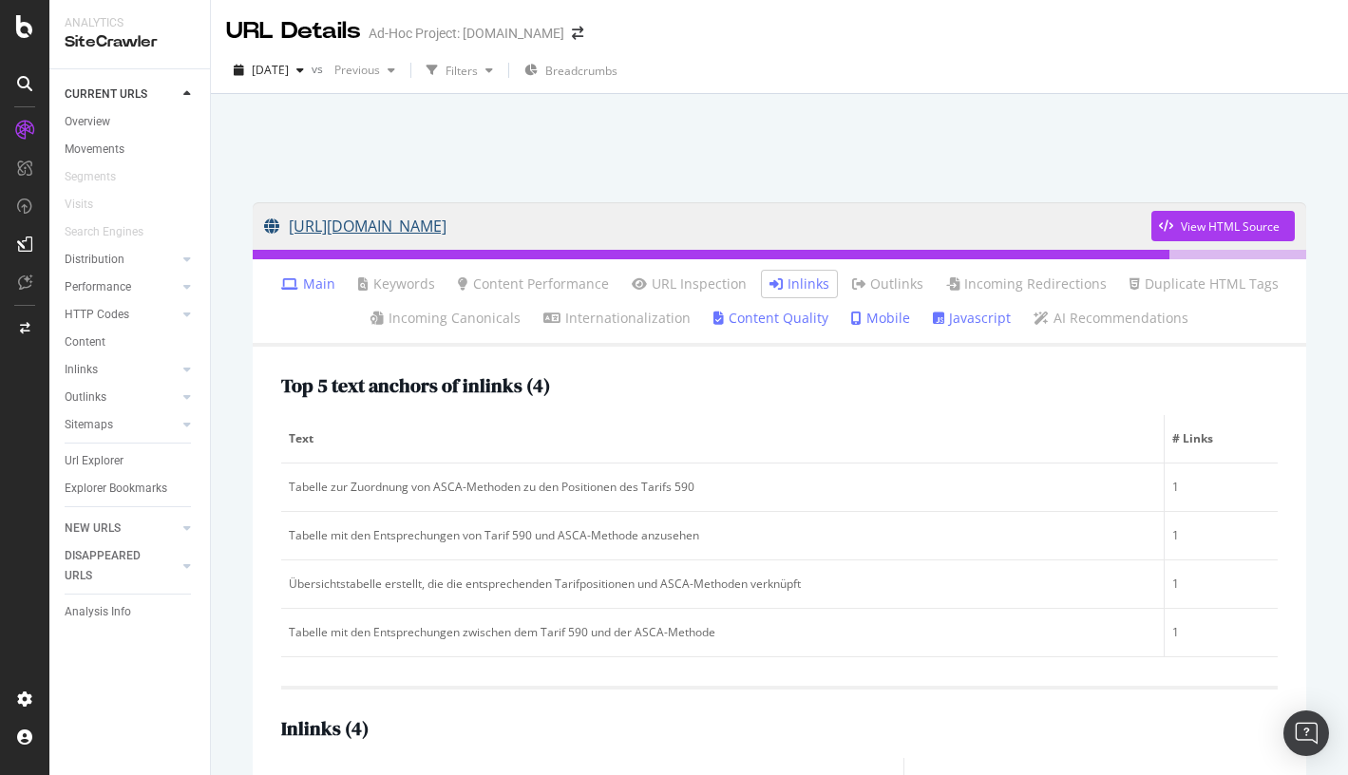
click at [656, 220] on link "https://info.onedoc.ch/de/blog/therapeuten/tarif-590-tabelle-und-asca-methode-v…" at bounding box center [707, 225] width 887 height 47
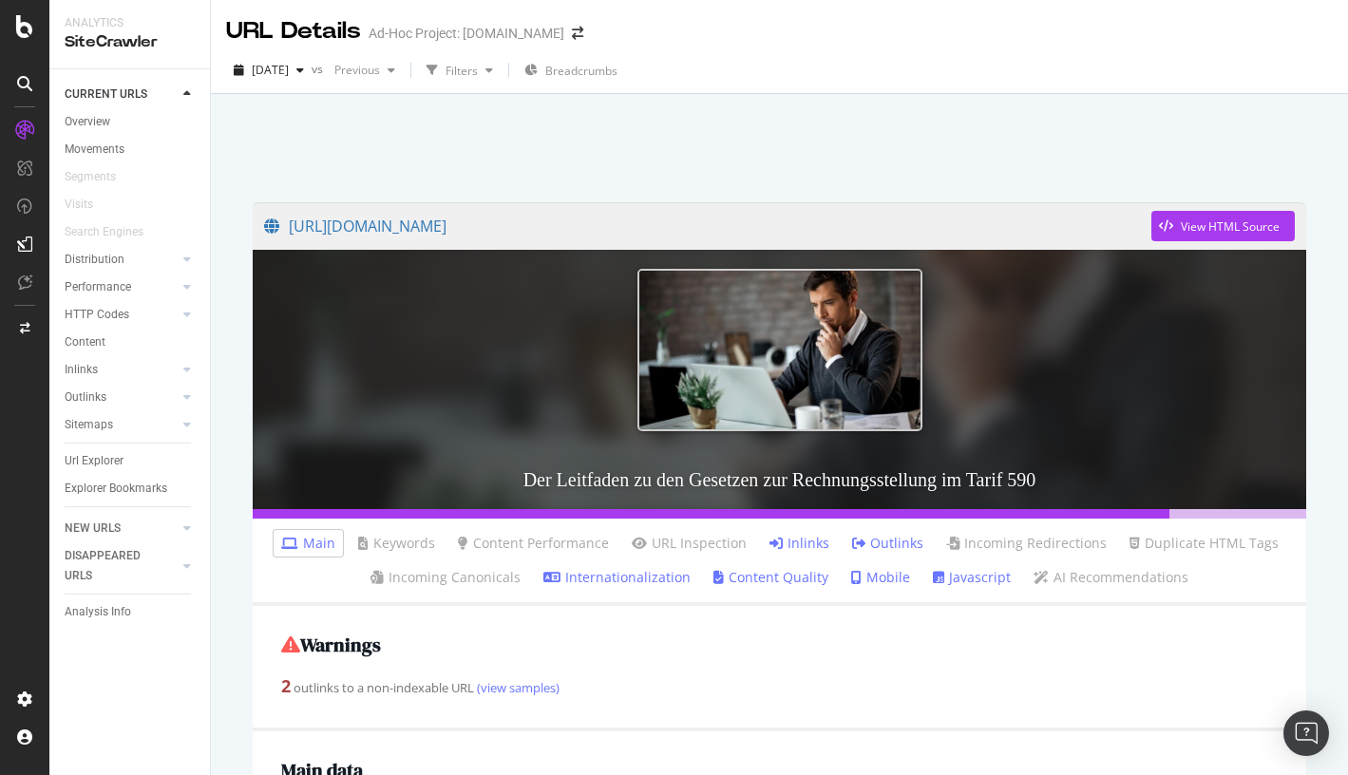
click at [789, 544] on link "Inlinks" at bounding box center [799, 543] width 60 height 19
click at [550, 229] on link "https://info.onedoc.ch/de/blog/therapeuten/handbuch-zum-tarif-590-welche-gesetz…" at bounding box center [707, 225] width 887 height 47
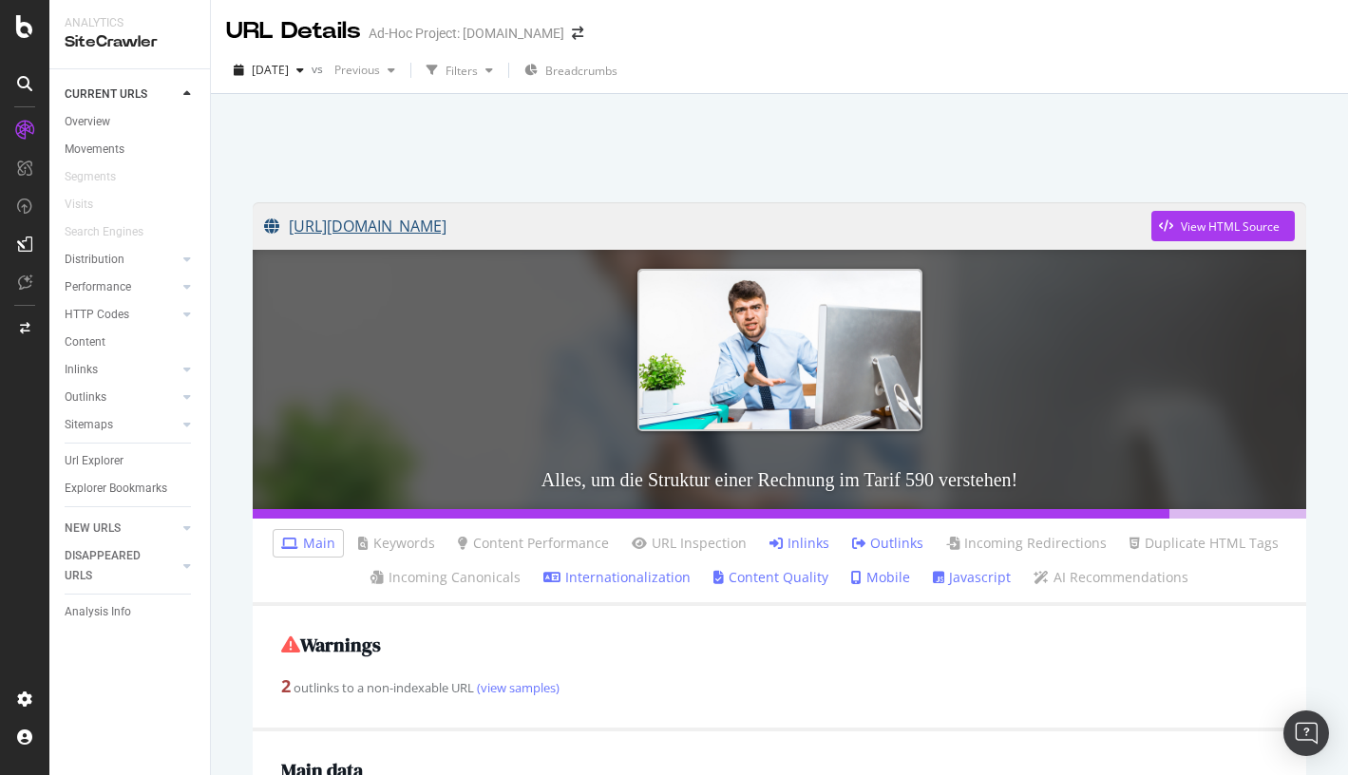
click at [583, 220] on link "https://info.onedoc.ch/de/blog/therapeuten/handbuch-zum-tarif-590-erlaeuterunge…" at bounding box center [707, 225] width 887 height 47
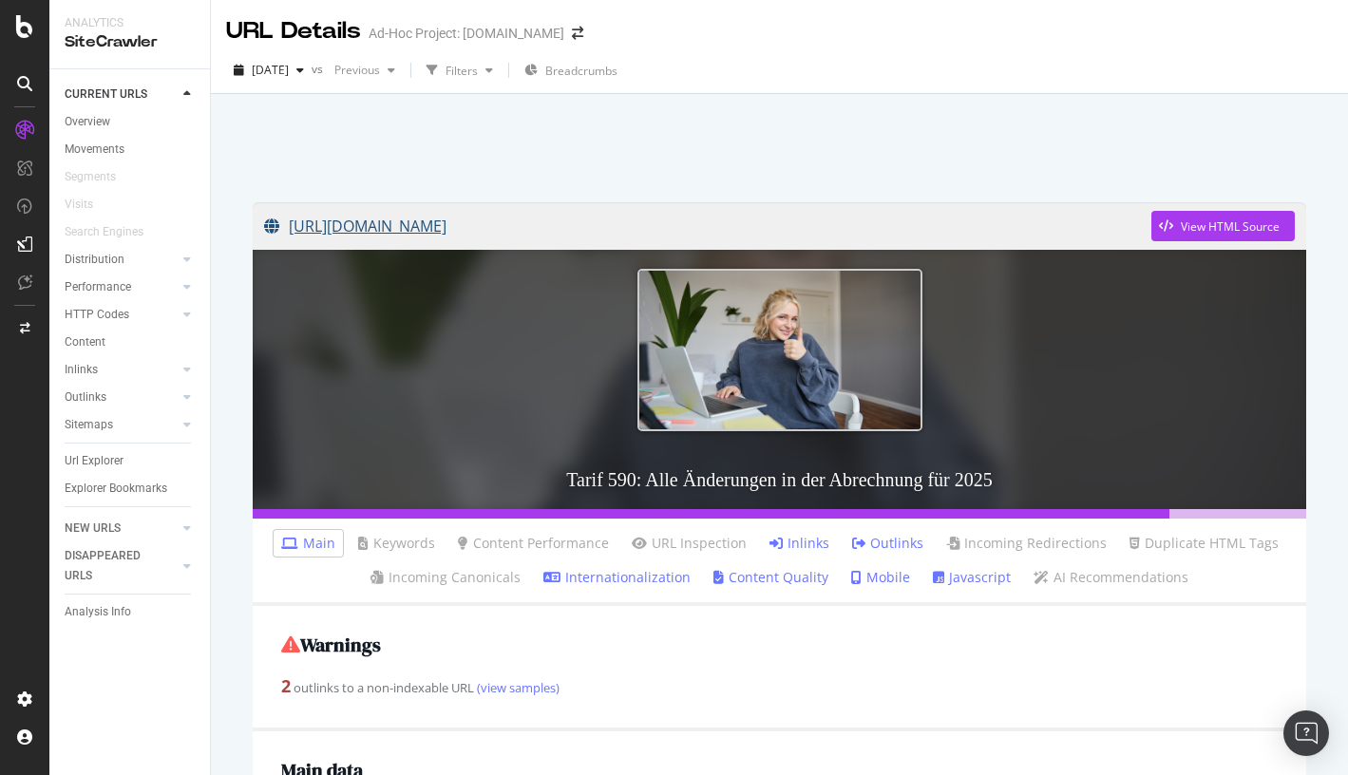
click at [624, 231] on link "https://info.onedoc.ch/de/blog/therapeuten/aenderungen-tarif-590-2025/" at bounding box center [707, 225] width 887 height 47
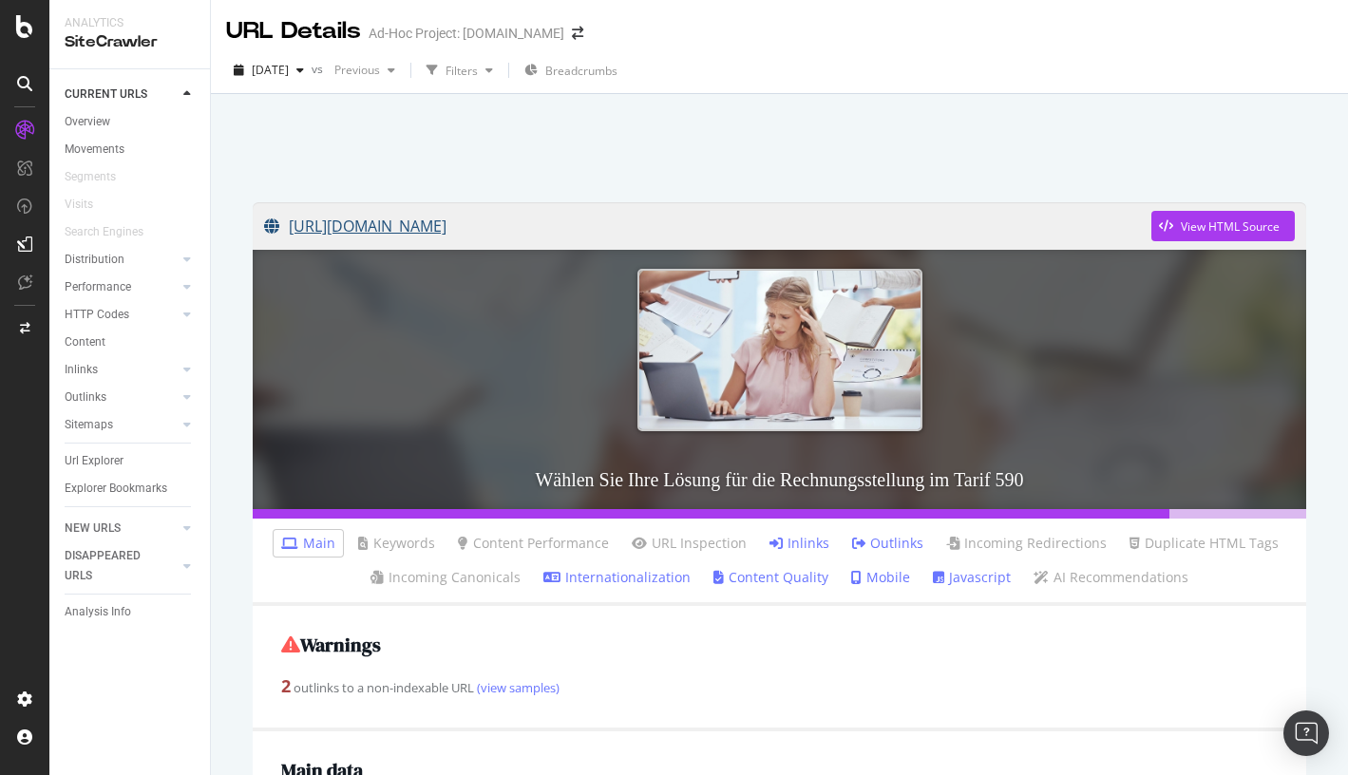
click at [607, 235] on link "[URL][DOMAIN_NAME]" at bounding box center [707, 225] width 887 height 47
